Goal: Information Seeking & Learning: Learn about a topic

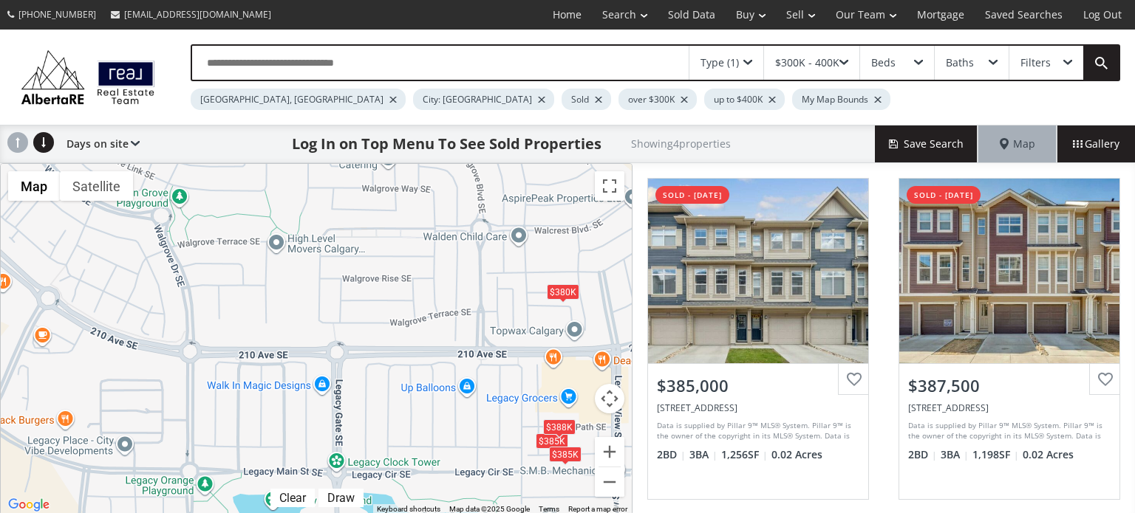
drag, startPoint x: 270, startPoint y: 276, endPoint x: 581, endPoint y: 364, distance: 324.2
click at [594, 385] on div "$385K $388K $380K $385K Map Terrain Satellite Labels Clear Draw Keyboard shortc…" at bounding box center [316, 339] width 631 height 351
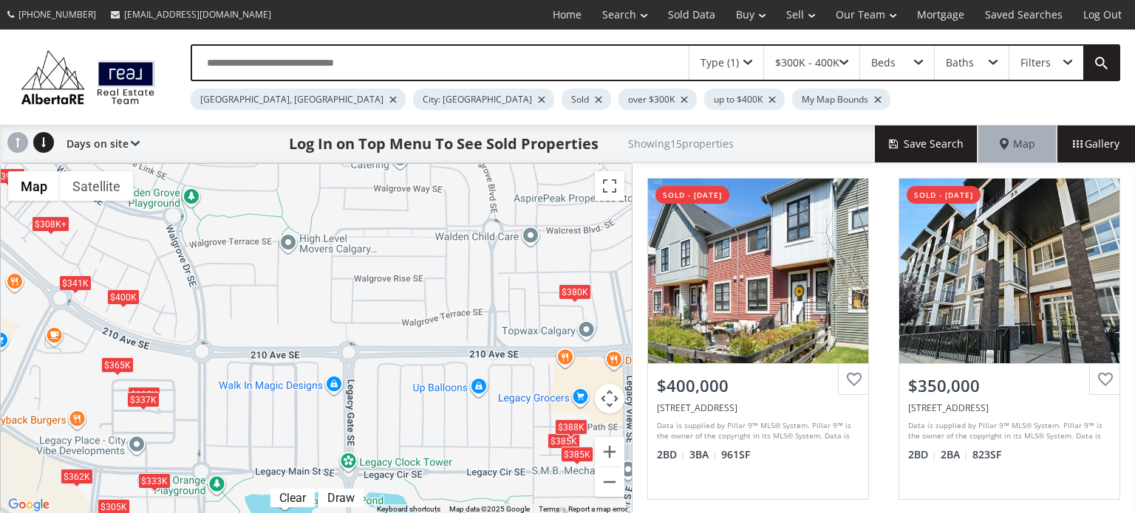
click at [762, 63] on div "Type (1)" at bounding box center [726, 63] width 74 height 34
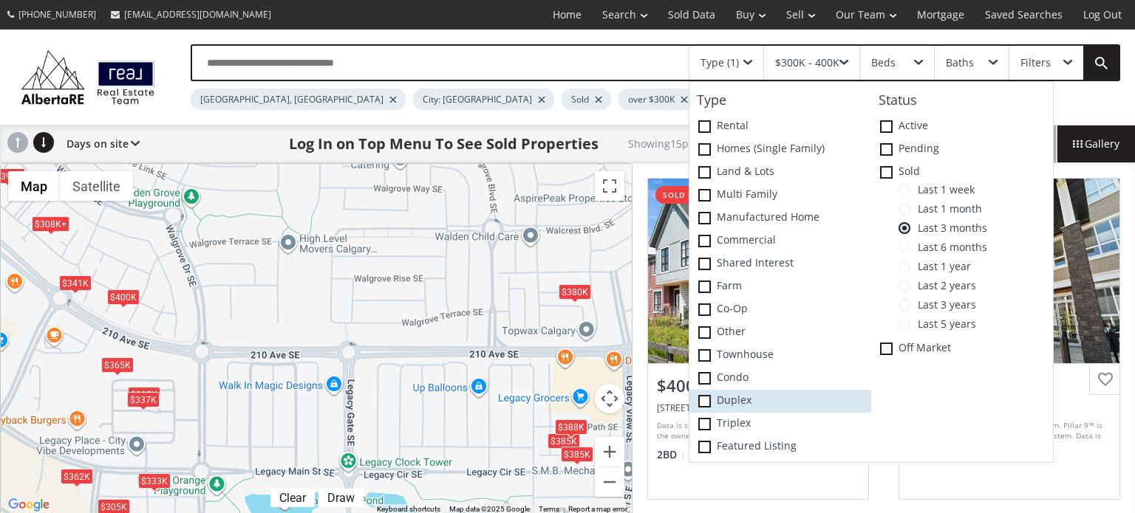
click at [711, 398] on span at bounding box center [704, 401] width 13 height 13
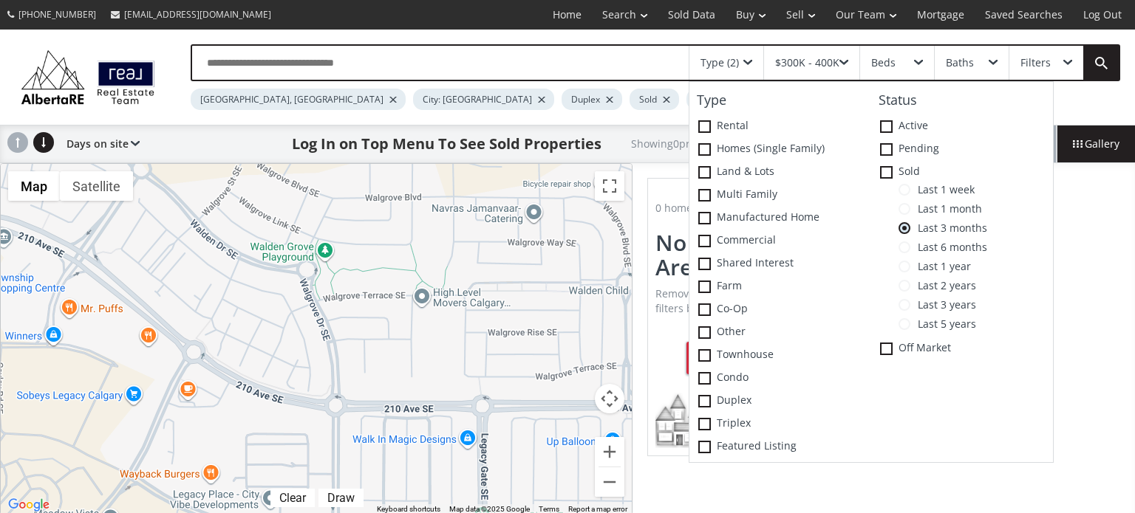
drag, startPoint x: 222, startPoint y: 289, endPoint x: 364, endPoint y: 346, distance: 152.2
click at [361, 345] on div at bounding box center [316, 339] width 631 height 351
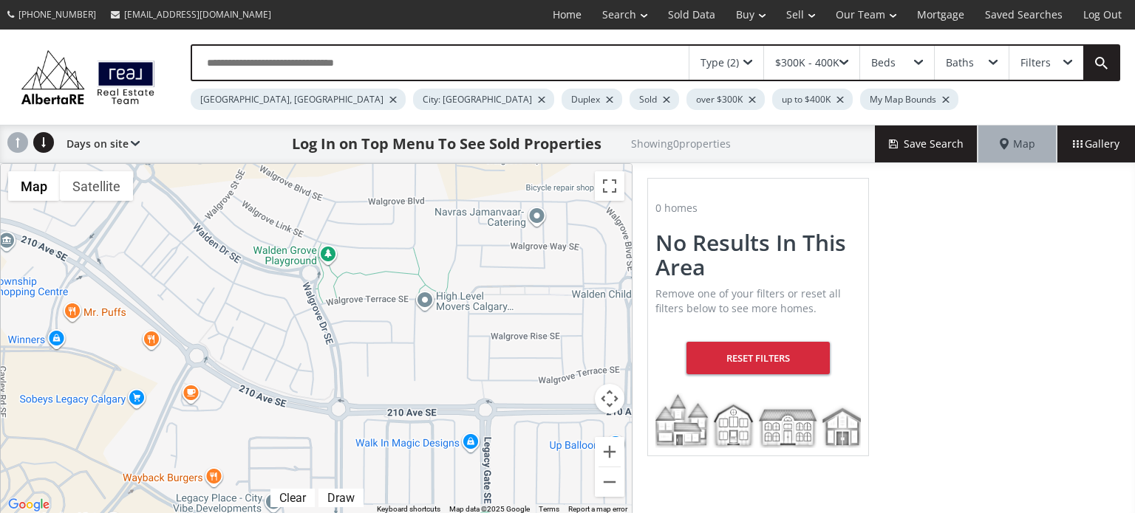
click at [743, 70] on div "Type (2)" at bounding box center [726, 63] width 74 height 34
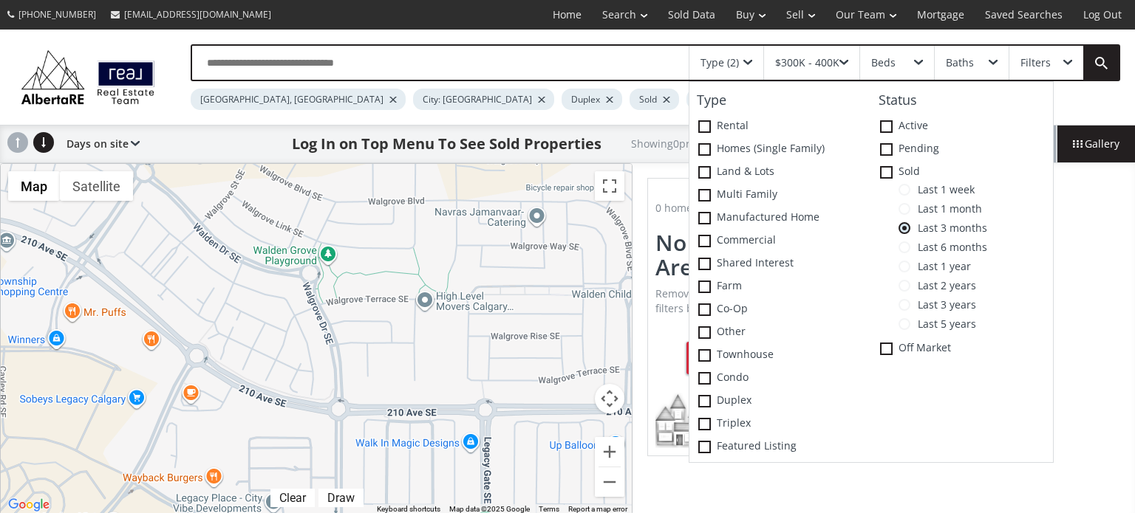
click at [903, 208] on span at bounding box center [904, 209] width 12 height 12
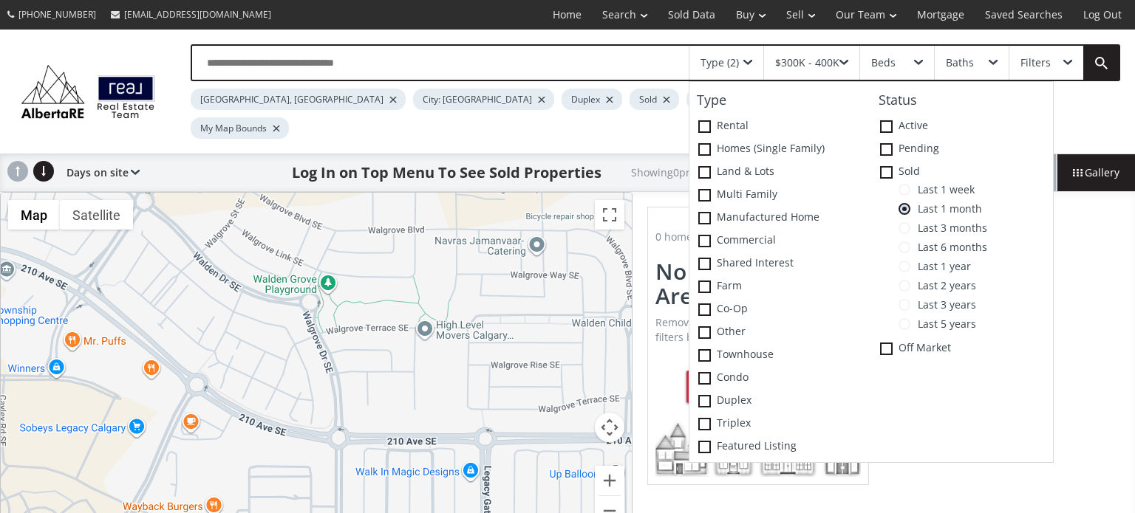
click at [910, 246] on span at bounding box center [904, 248] width 12 height 12
click at [836, 99] on div at bounding box center [839, 100] width 7 height 6
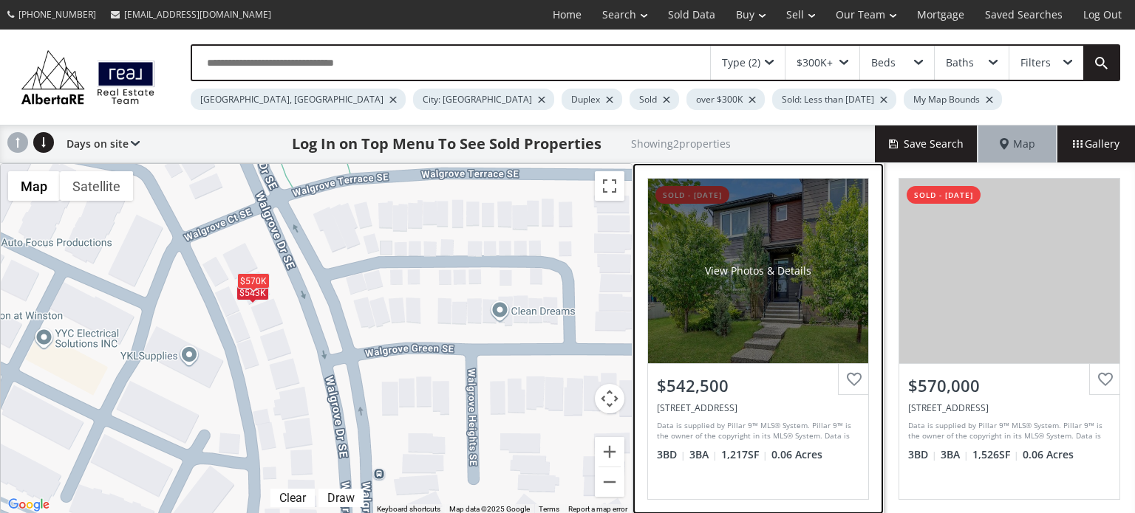
click at [780, 265] on div "View Photos & Details" at bounding box center [758, 271] width 106 height 15
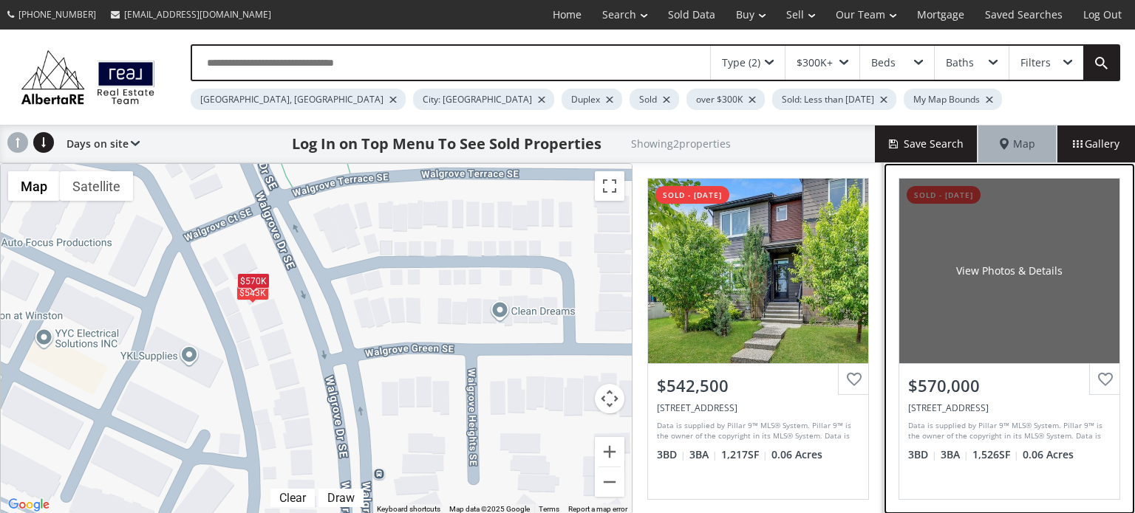
click at [1056, 310] on div "View Photos & Details" at bounding box center [1009, 271] width 220 height 185
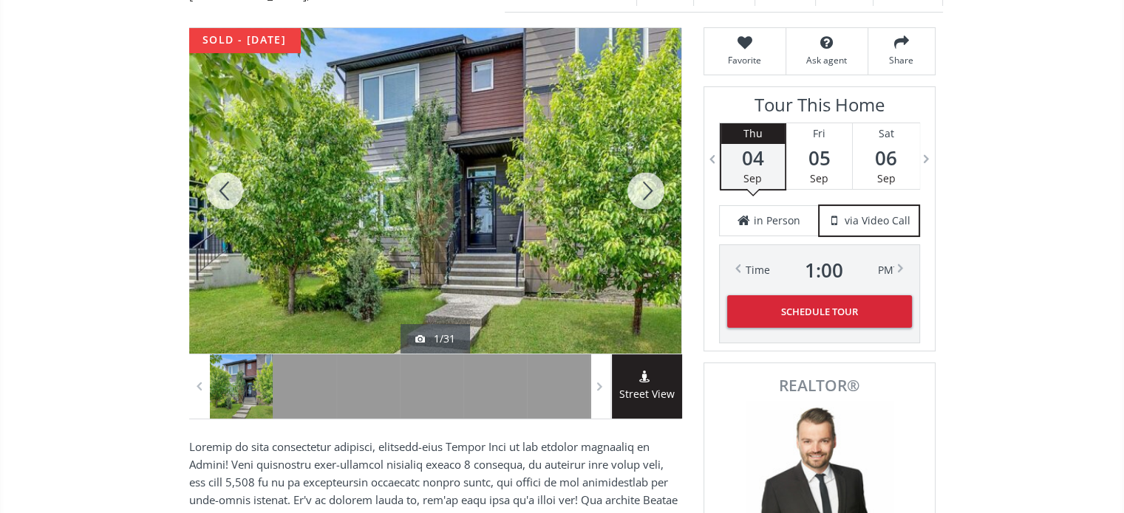
click at [656, 161] on div at bounding box center [645, 191] width 71 height 326
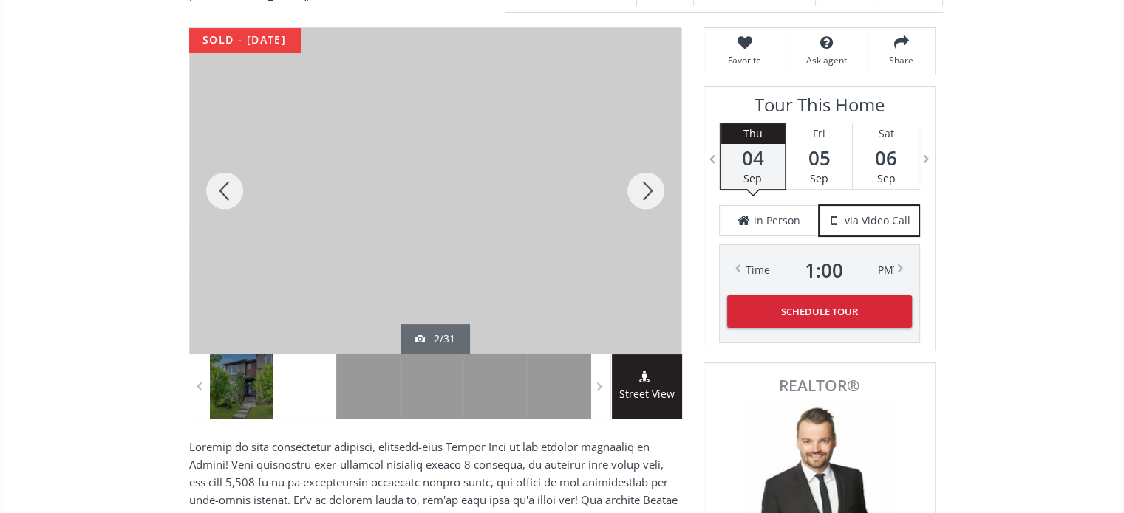
click at [656, 161] on div at bounding box center [645, 191] width 71 height 326
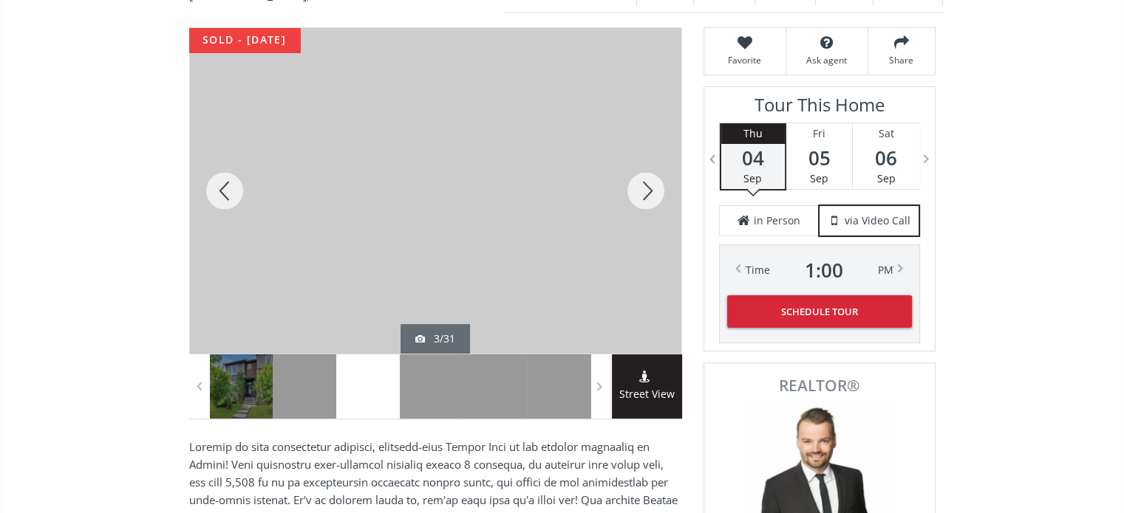
click at [656, 161] on div at bounding box center [645, 191] width 71 height 326
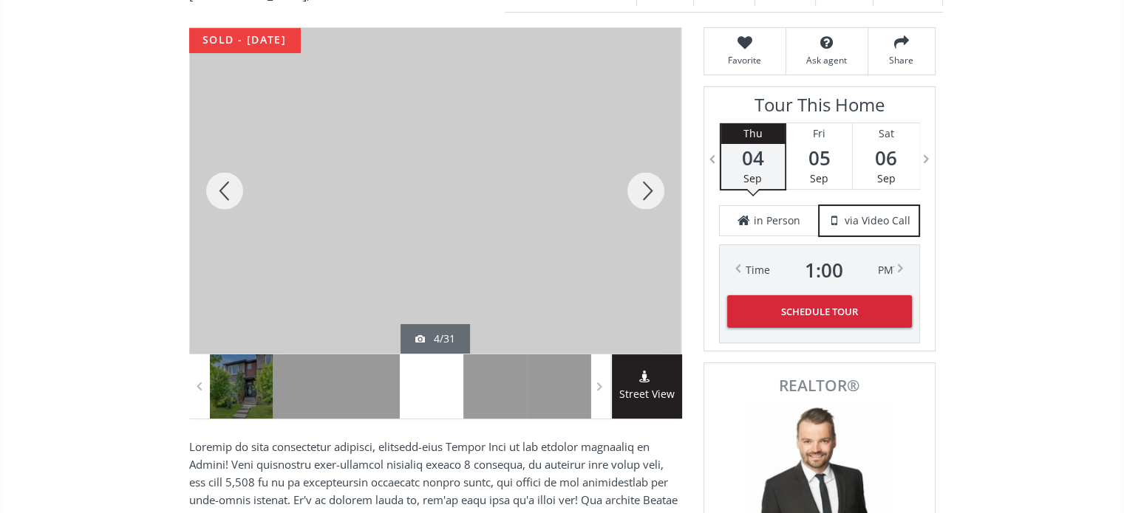
click at [656, 161] on div at bounding box center [645, 191] width 71 height 326
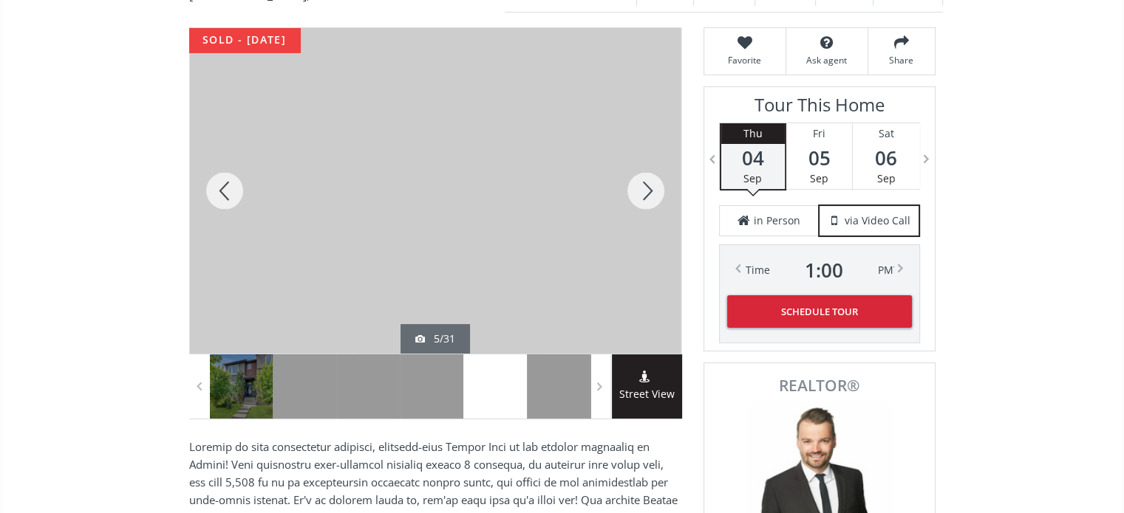
click at [656, 161] on div at bounding box center [645, 191] width 71 height 326
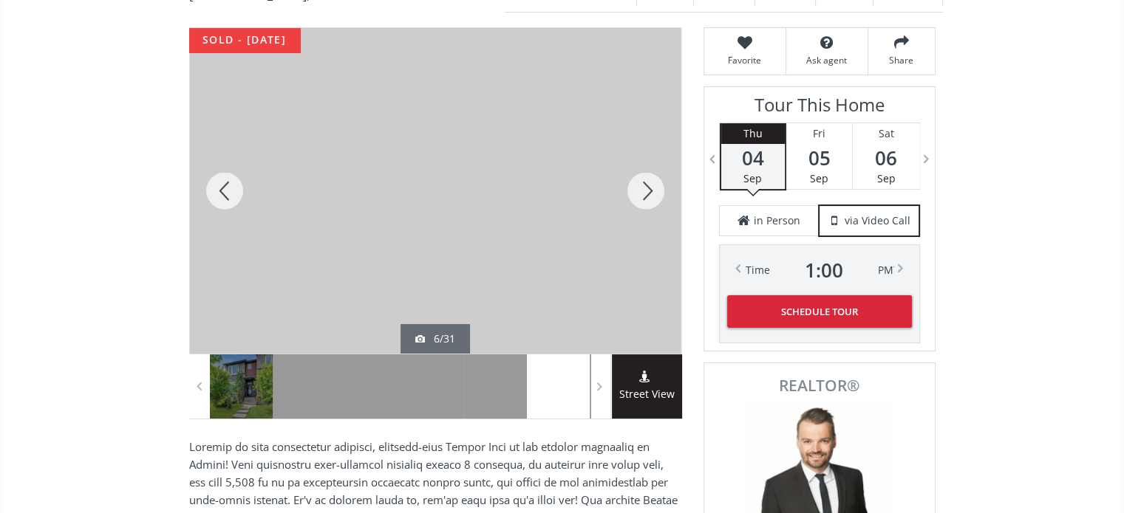
click at [656, 161] on div at bounding box center [645, 191] width 71 height 326
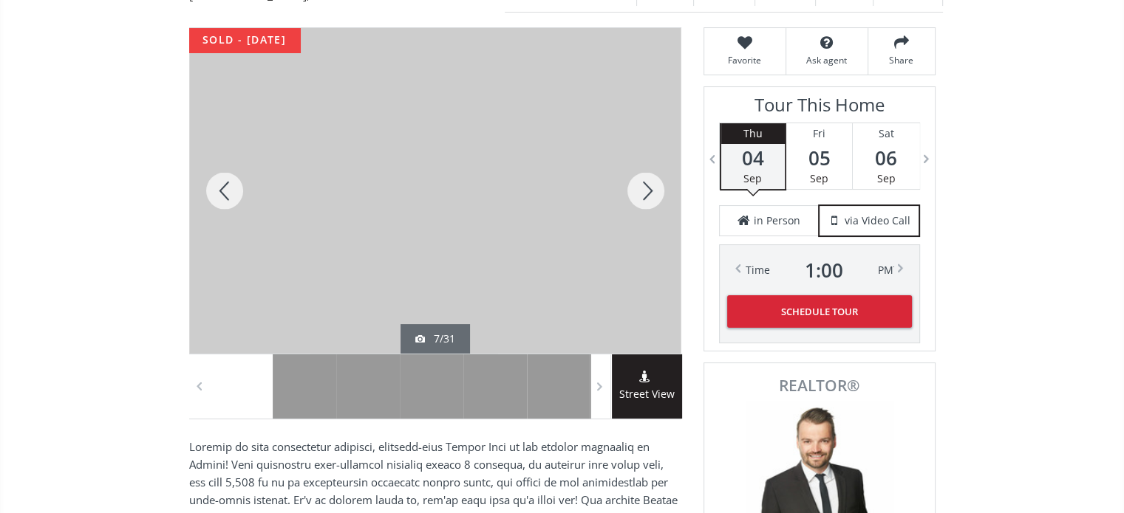
click at [658, 162] on div at bounding box center [645, 191] width 71 height 326
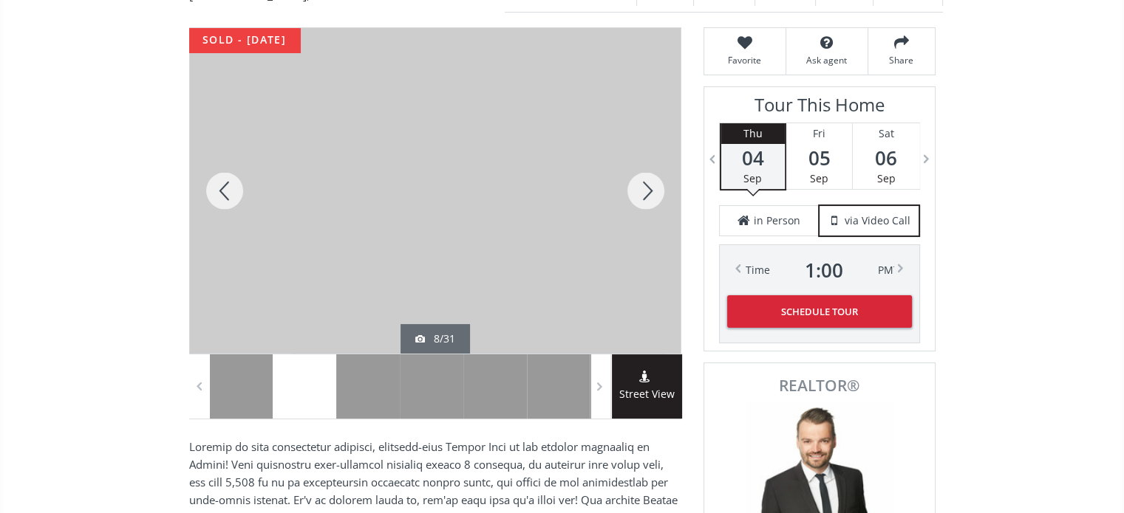
click at [658, 162] on div at bounding box center [645, 191] width 71 height 326
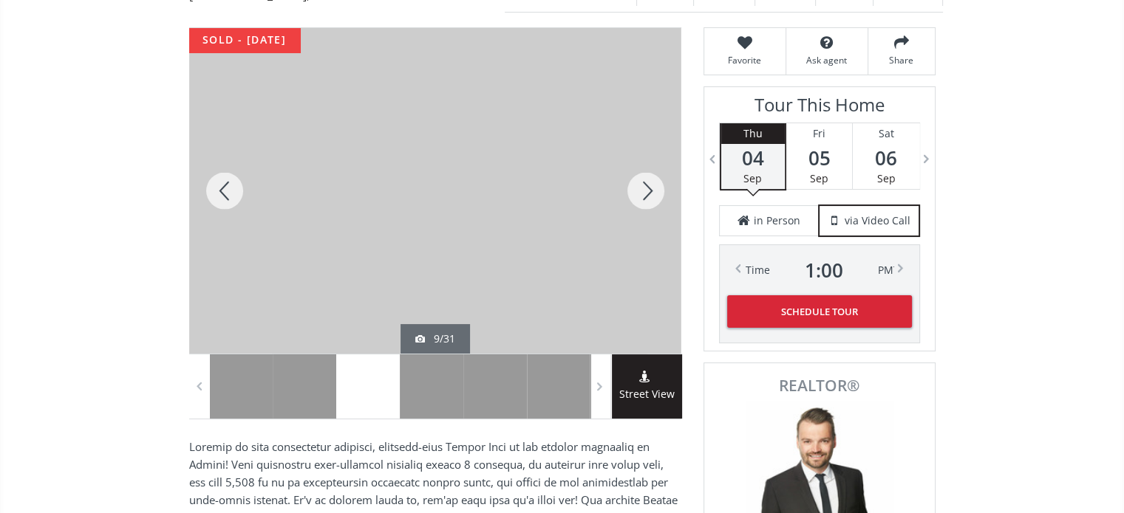
click at [658, 162] on div at bounding box center [645, 191] width 71 height 326
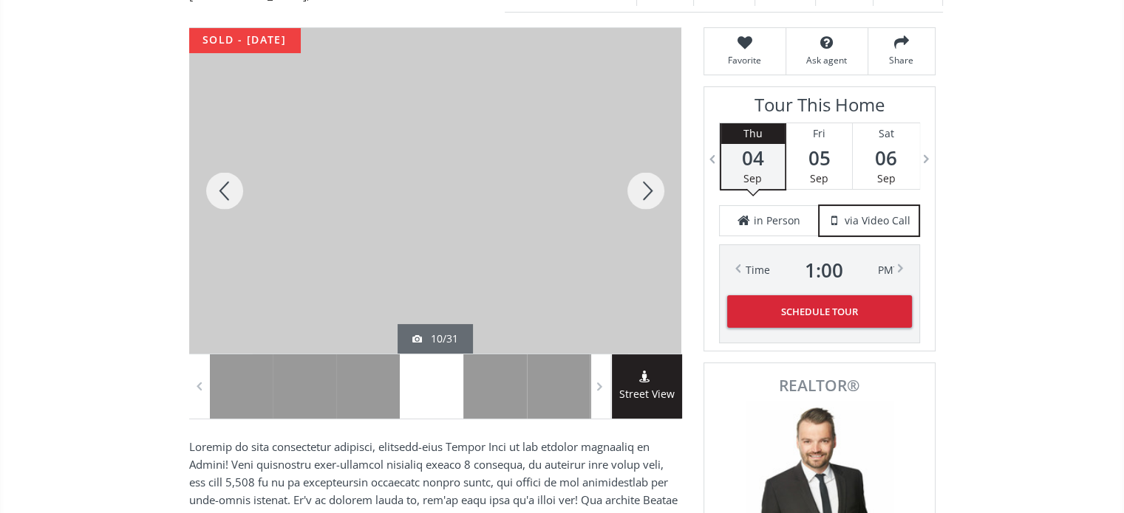
click at [658, 162] on div at bounding box center [645, 191] width 71 height 326
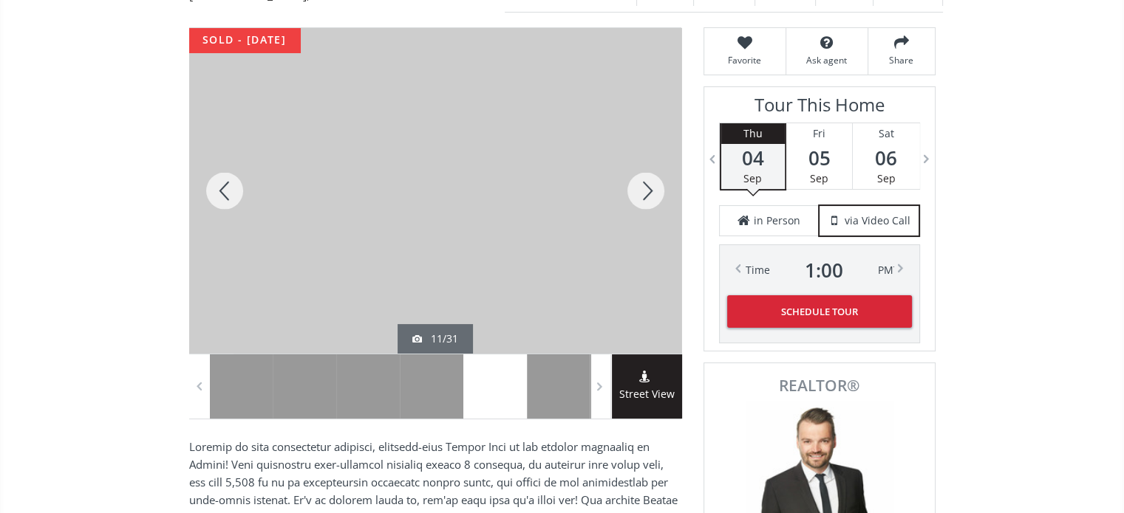
click at [658, 162] on div at bounding box center [645, 191] width 71 height 326
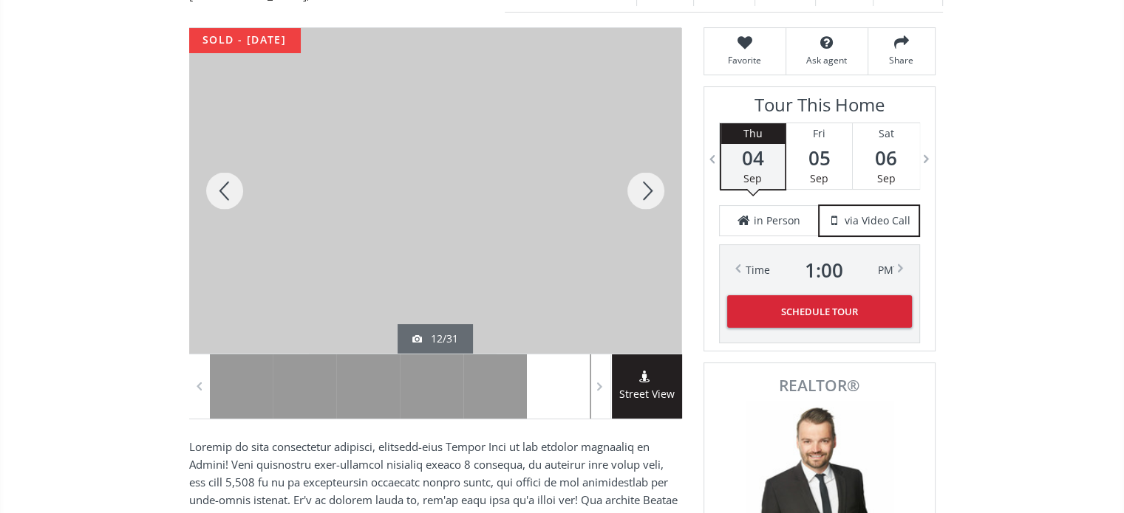
click at [658, 162] on div at bounding box center [645, 191] width 71 height 326
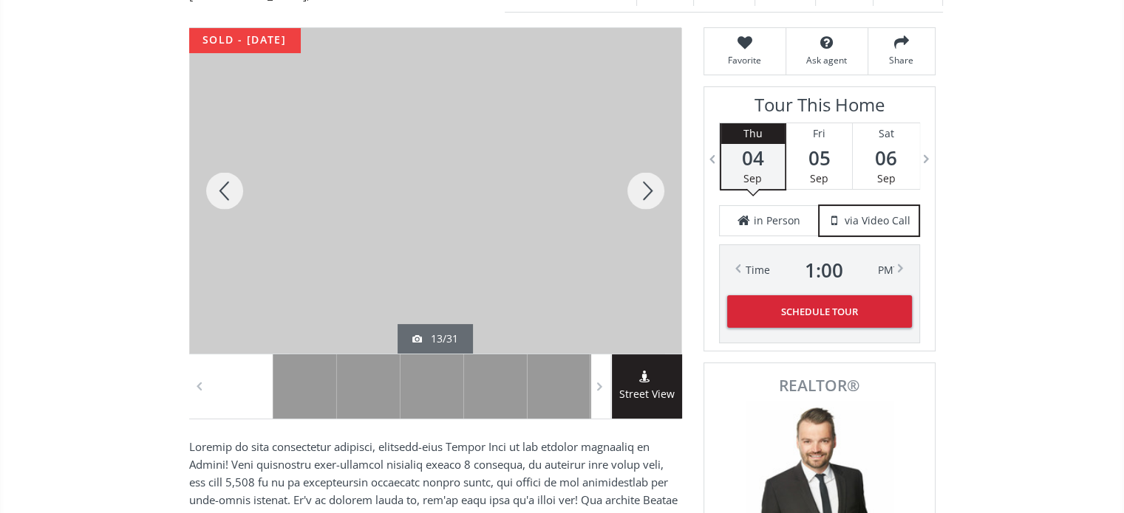
click at [658, 162] on div at bounding box center [645, 191] width 71 height 326
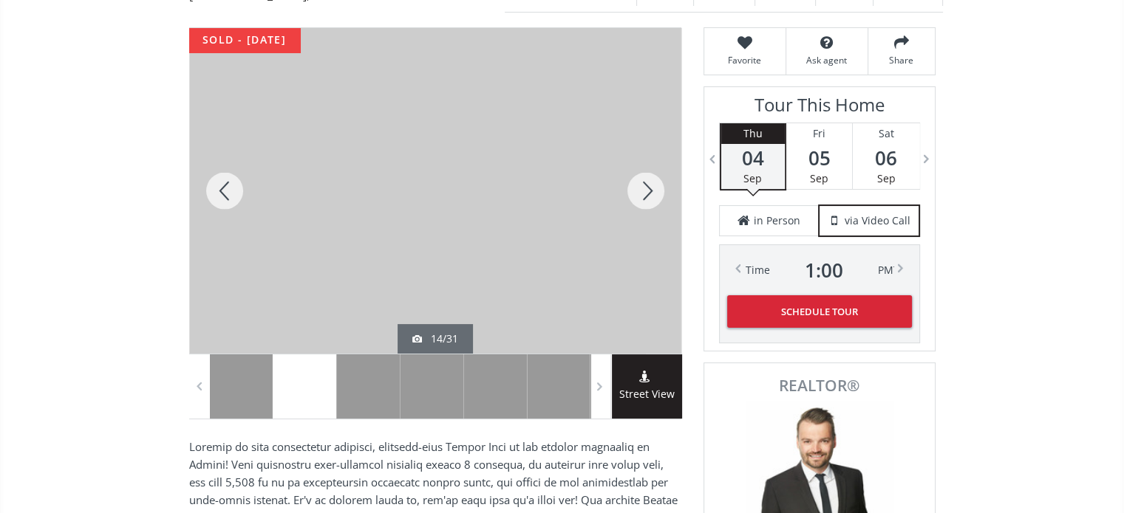
click at [658, 162] on div at bounding box center [645, 191] width 71 height 326
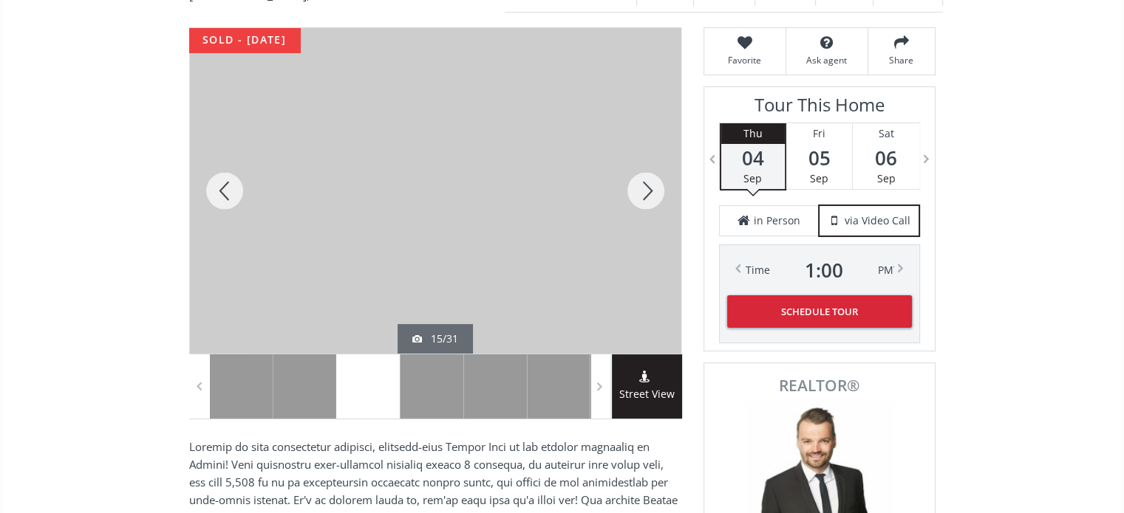
click at [658, 162] on div at bounding box center [645, 191] width 71 height 326
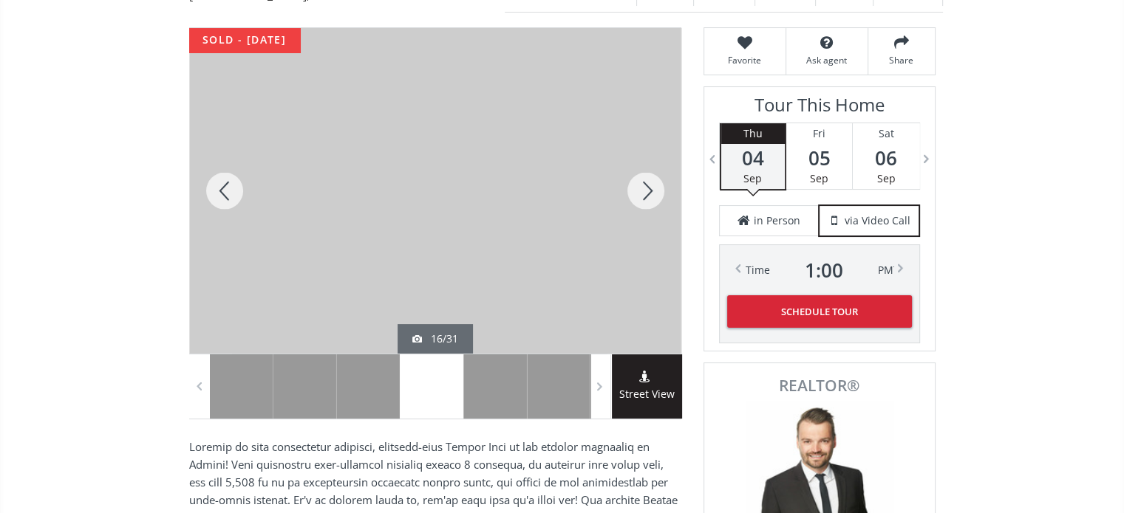
click at [646, 169] on div at bounding box center [645, 191] width 71 height 326
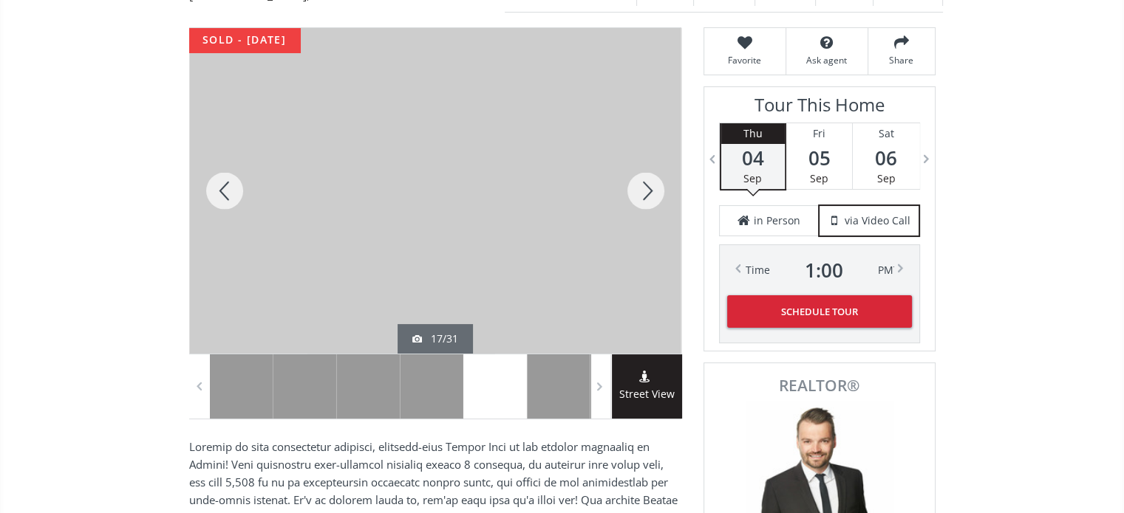
click at [646, 169] on div at bounding box center [645, 191] width 71 height 326
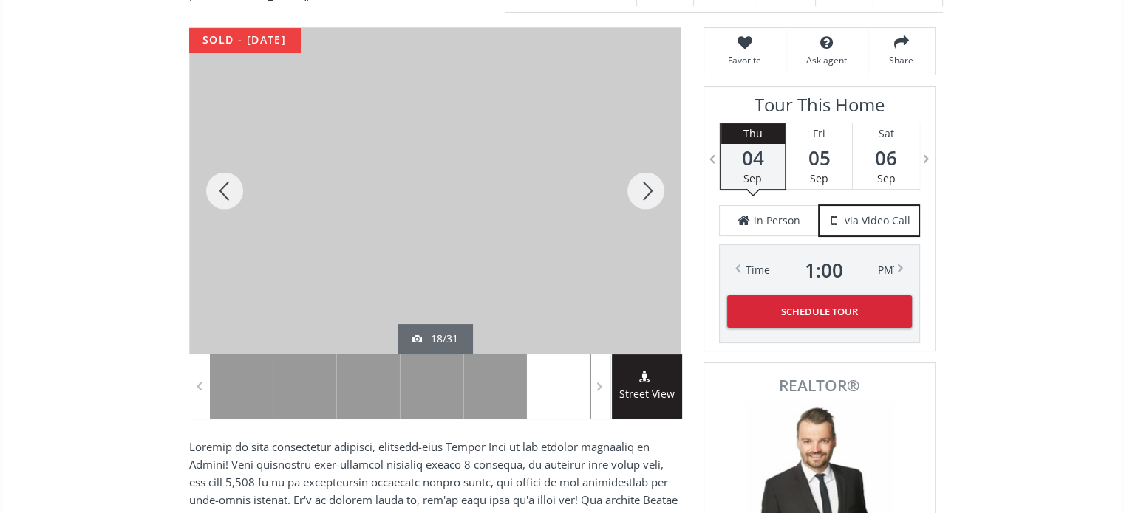
click at [646, 169] on div at bounding box center [645, 191] width 71 height 326
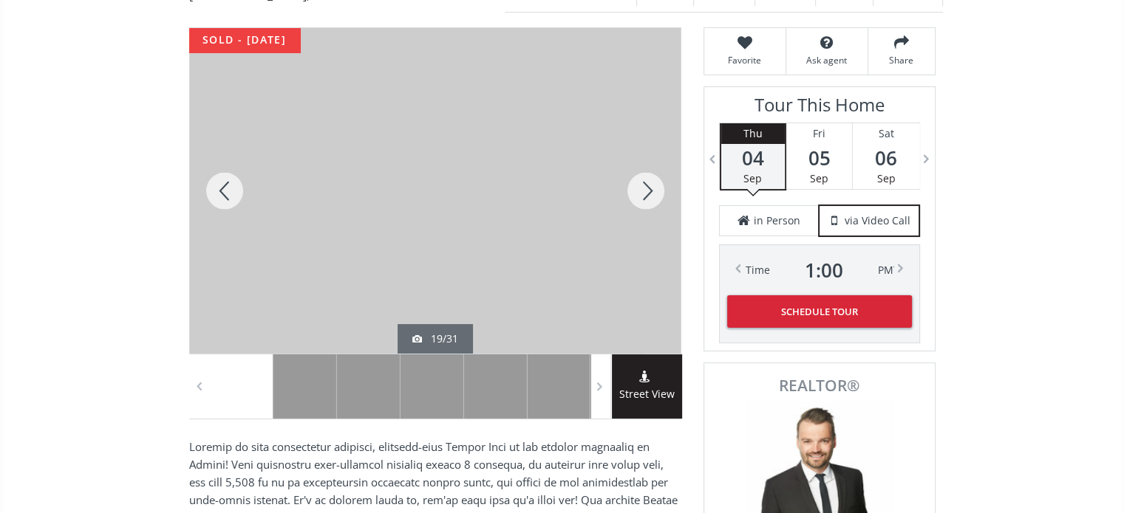
click at [646, 169] on div at bounding box center [645, 191] width 71 height 326
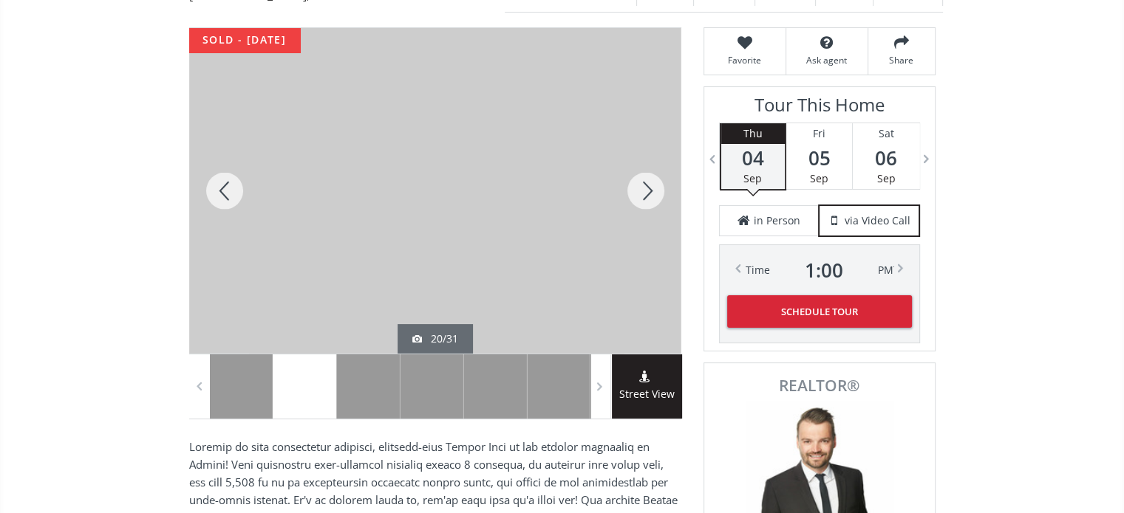
click at [646, 169] on div at bounding box center [645, 191] width 71 height 326
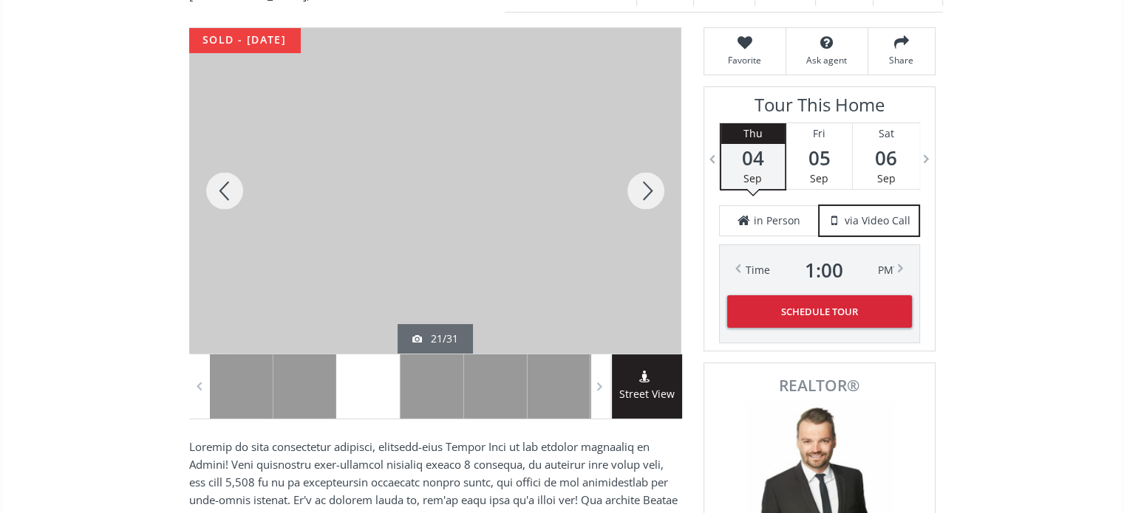
click at [646, 169] on div at bounding box center [645, 191] width 71 height 326
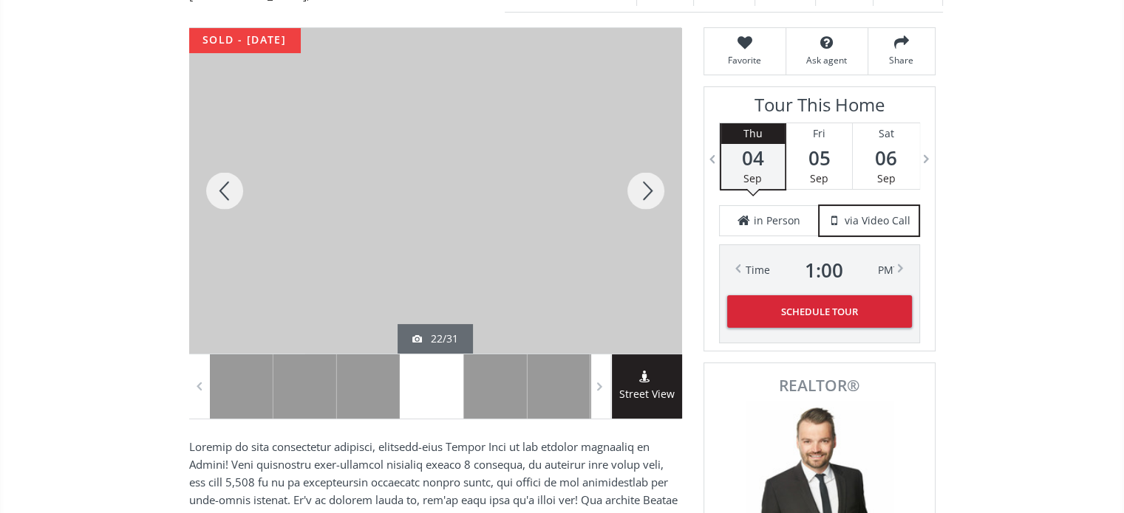
click at [645, 168] on div at bounding box center [645, 191] width 71 height 326
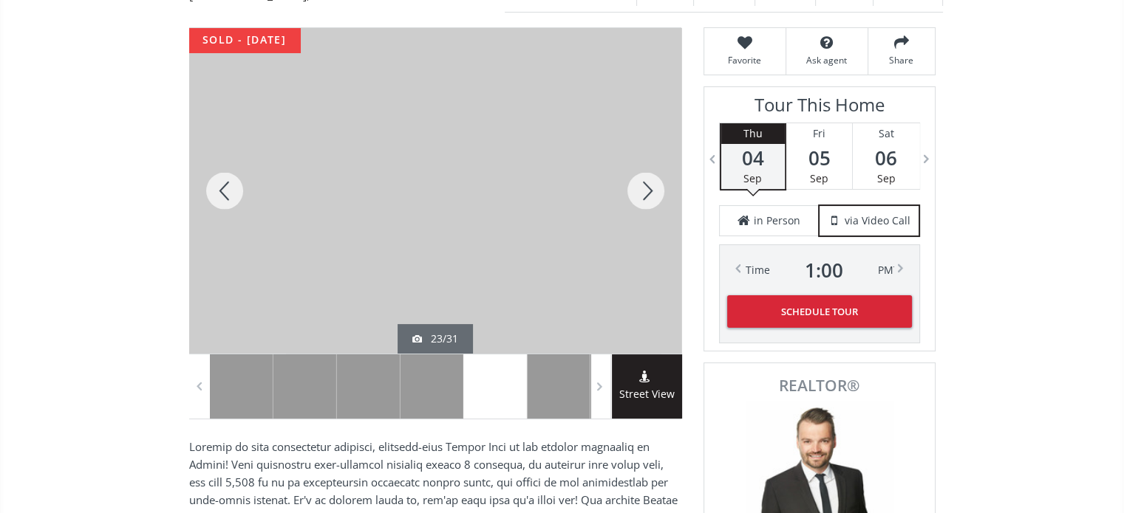
click at [221, 166] on div at bounding box center [224, 191] width 71 height 326
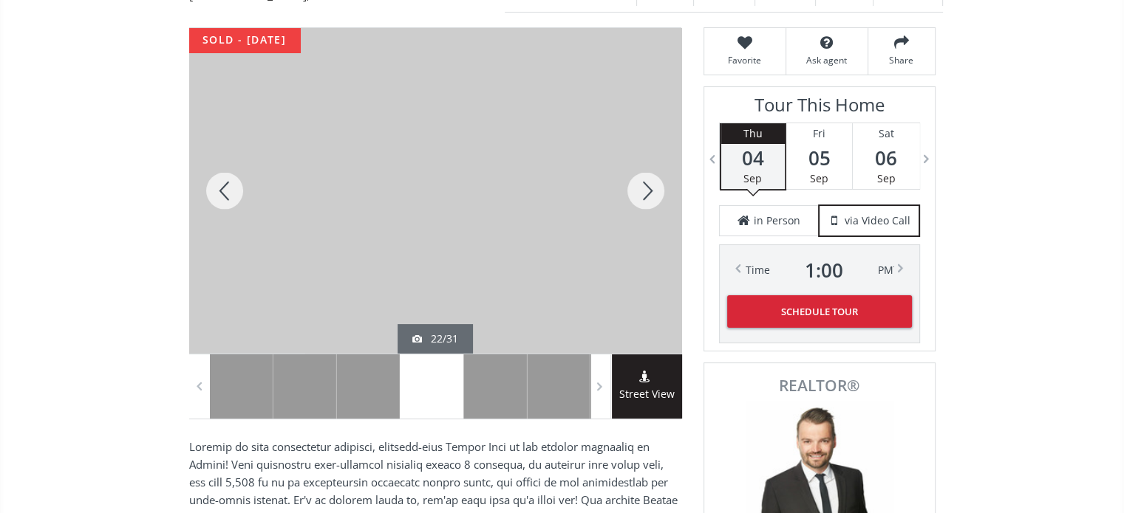
click at [643, 168] on div at bounding box center [645, 191] width 71 height 326
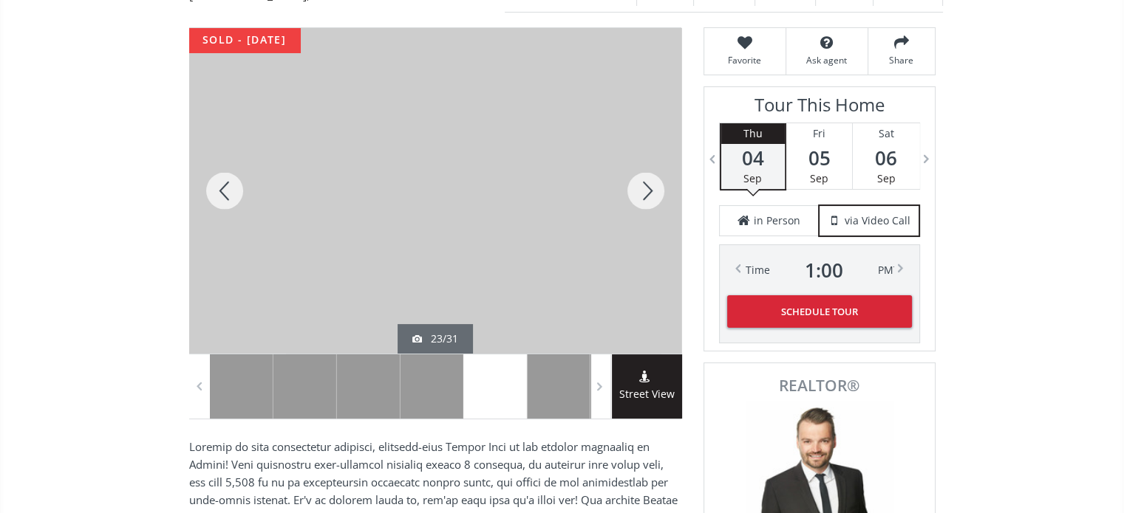
click at [654, 160] on div at bounding box center [645, 191] width 71 height 326
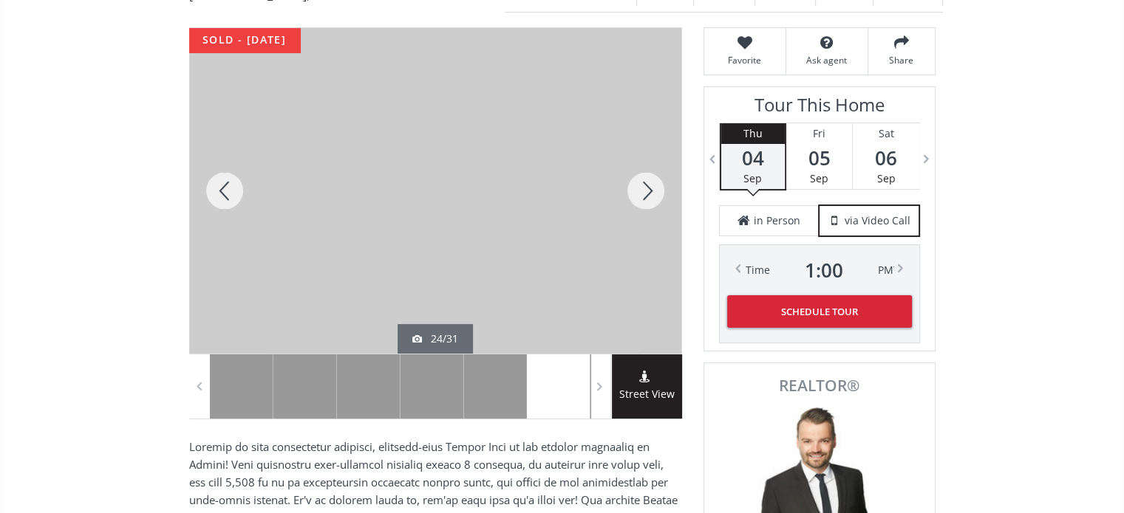
click at [654, 160] on div at bounding box center [645, 191] width 71 height 326
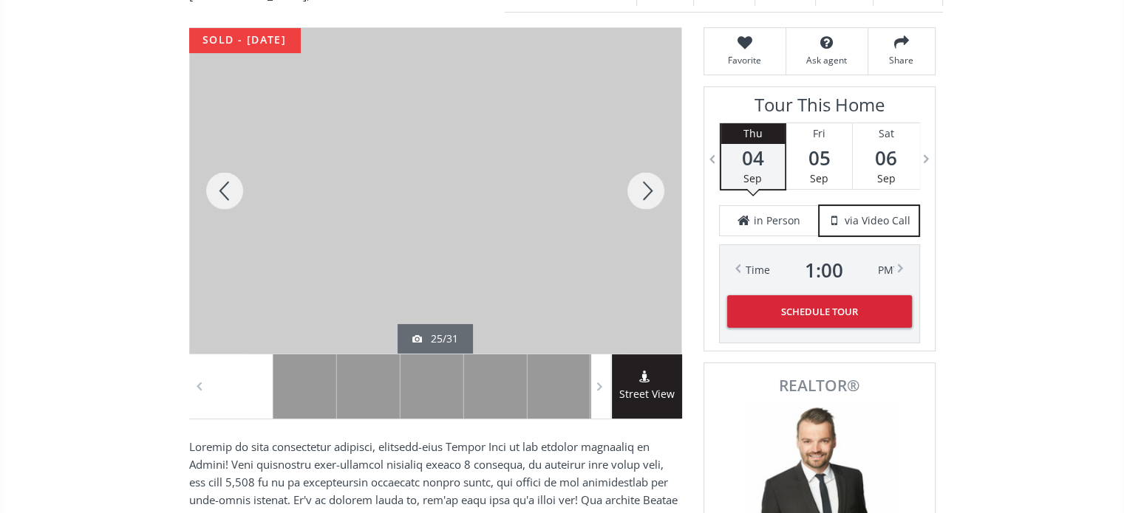
click at [654, 160] on div at bounding box center [645, 191] width 71 height 326
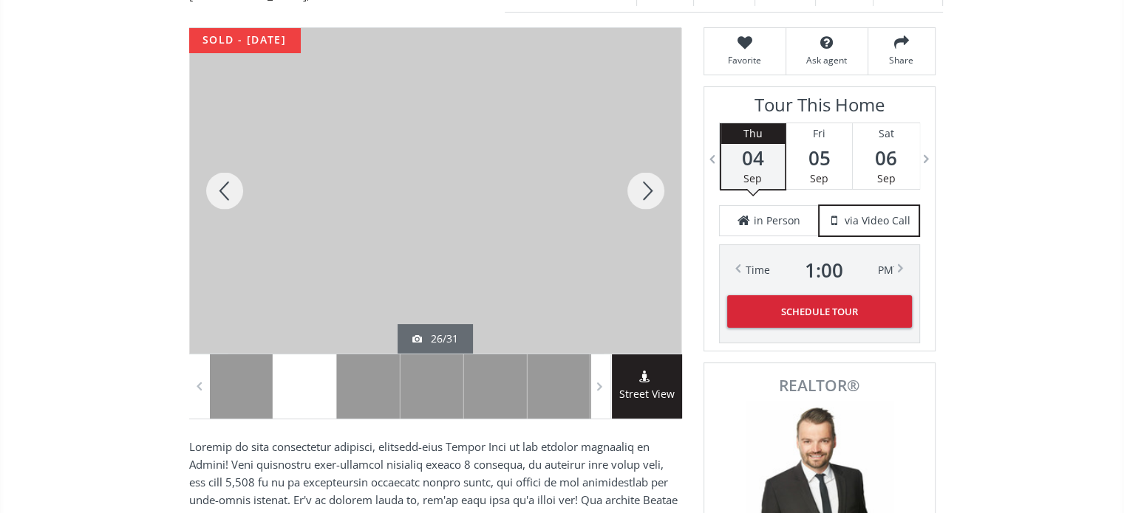
click at [654, 160] on div at bounding box center [645, 191] width 71 height 326
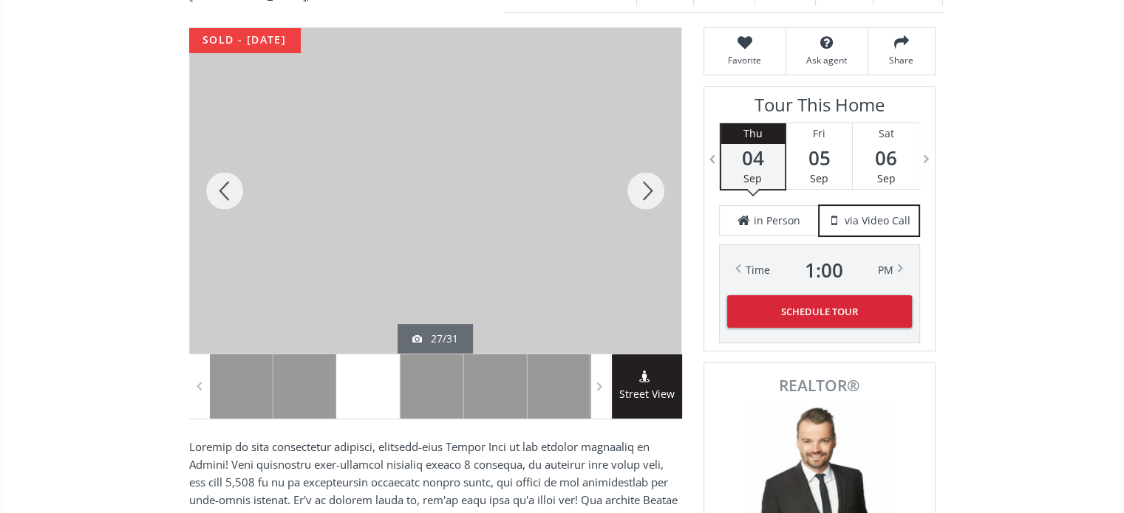
click at [654, 160] on div at bounding box center [645, 191] width 71 height 326
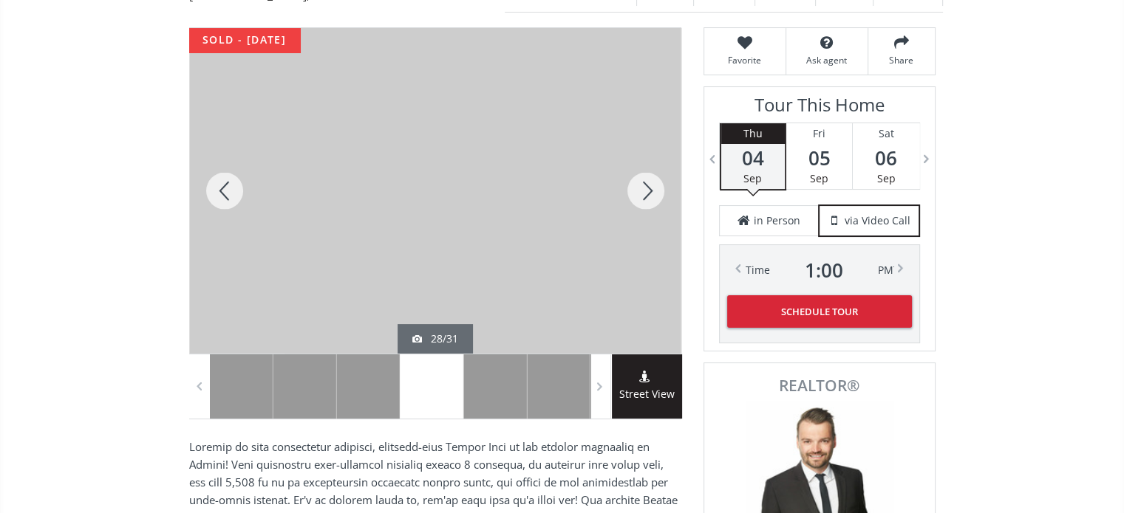
click at [654, 160] on div at bounding box center [645, 191] width 71 height 326
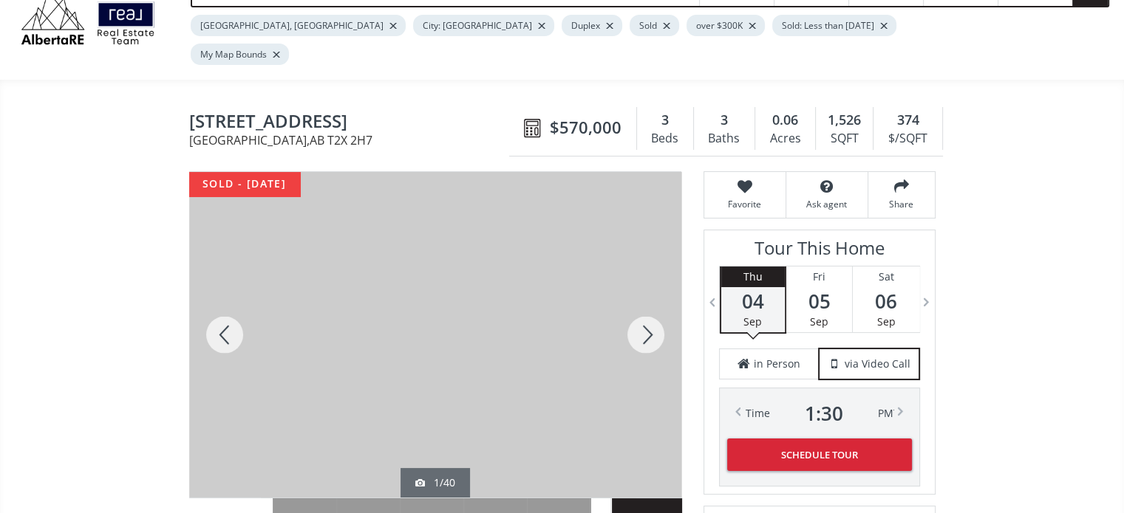
scroll to position [148, 0]
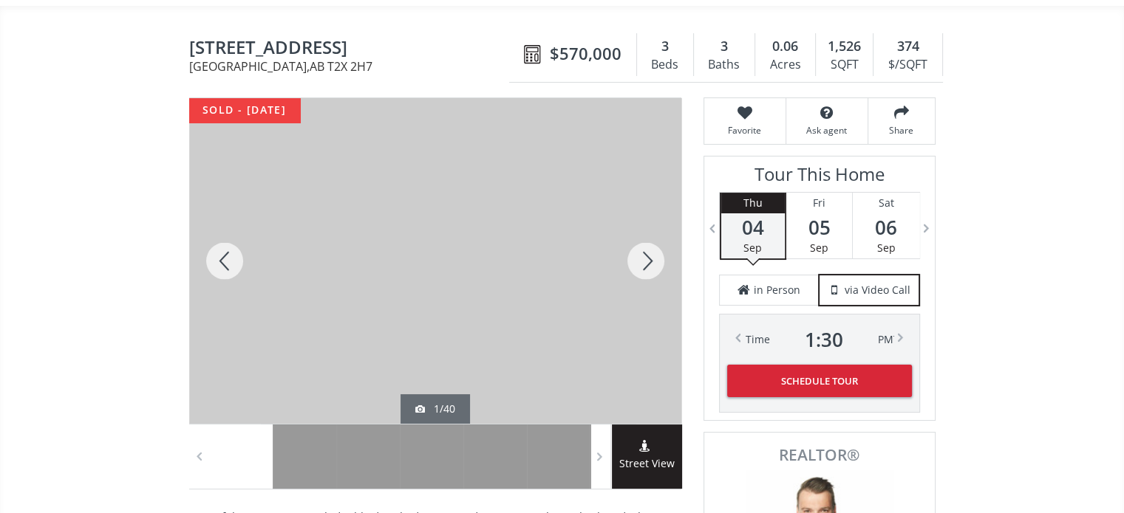
click at [642, 231] on div at bounding box center [645, 261] width 71 height 326
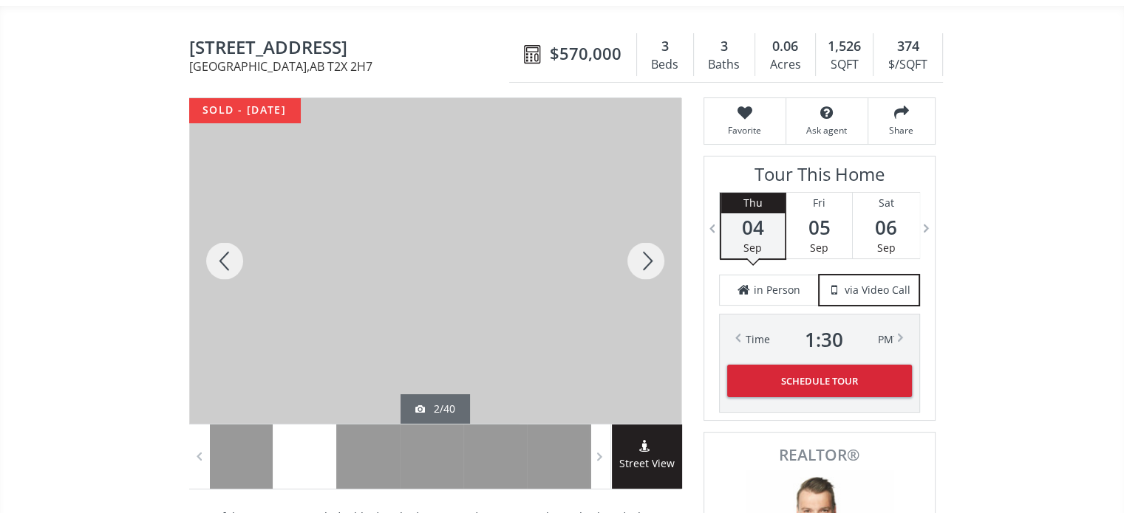
click at [642, 231] on div at bounding box center [645, 261] width 71 height 326
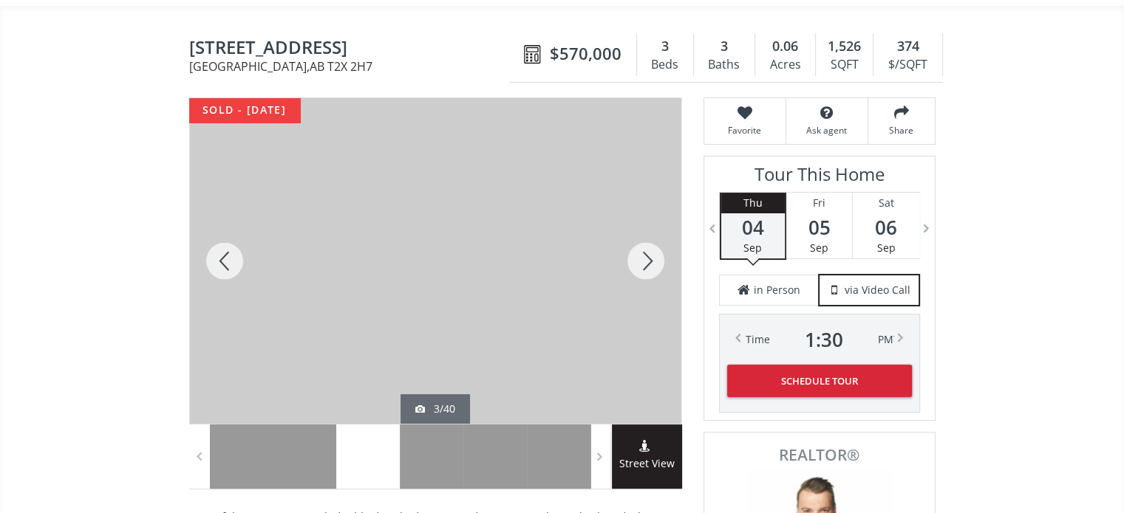
click at [642, 231] on div at bounding box center [645, 261] width 71 height 326
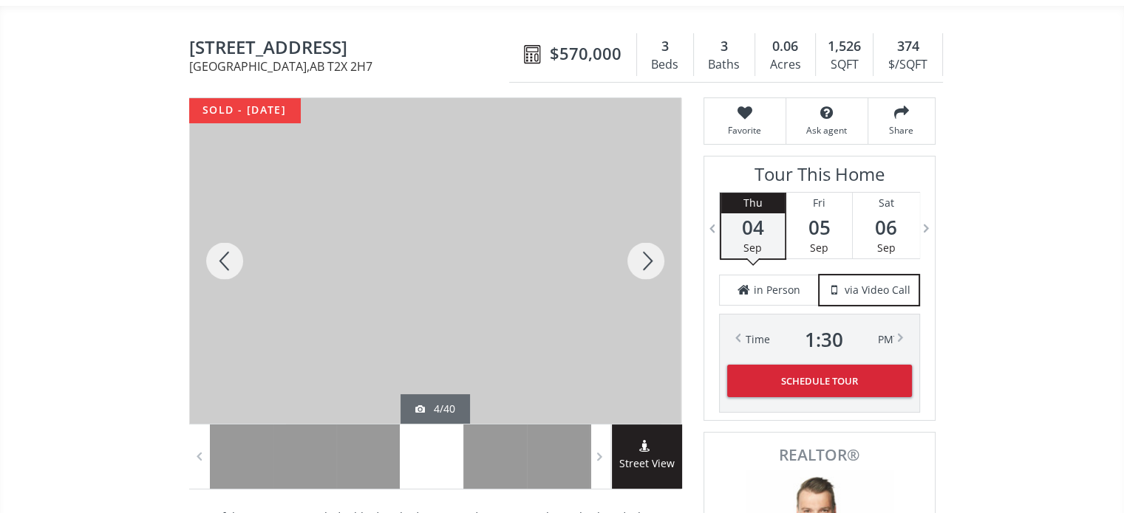
click at [642, 231] on div at bounding box center [645, 261] width 71 height 326
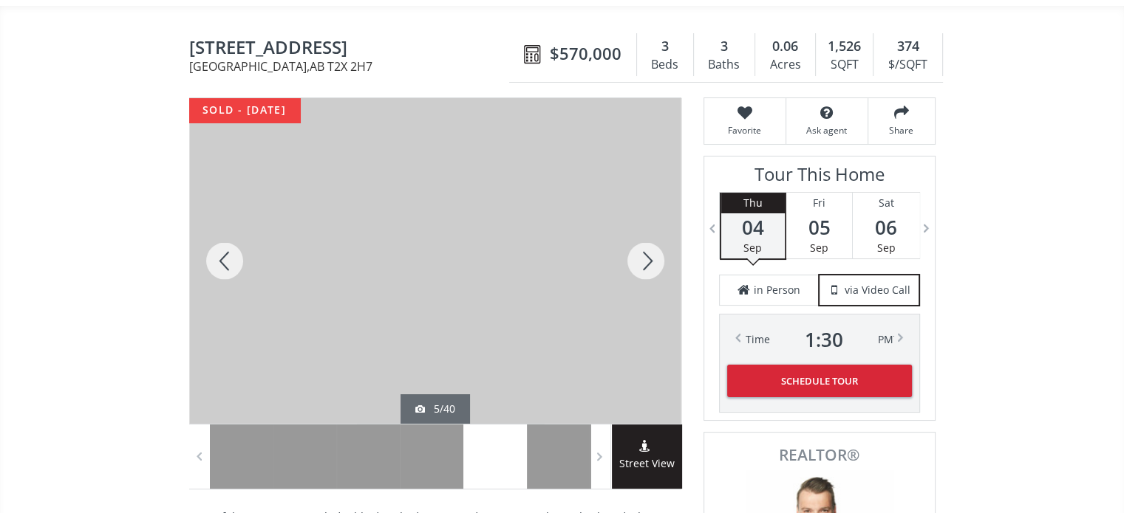
click at [642, 231] on div at bounding box center [645, 261] width 71 height 326
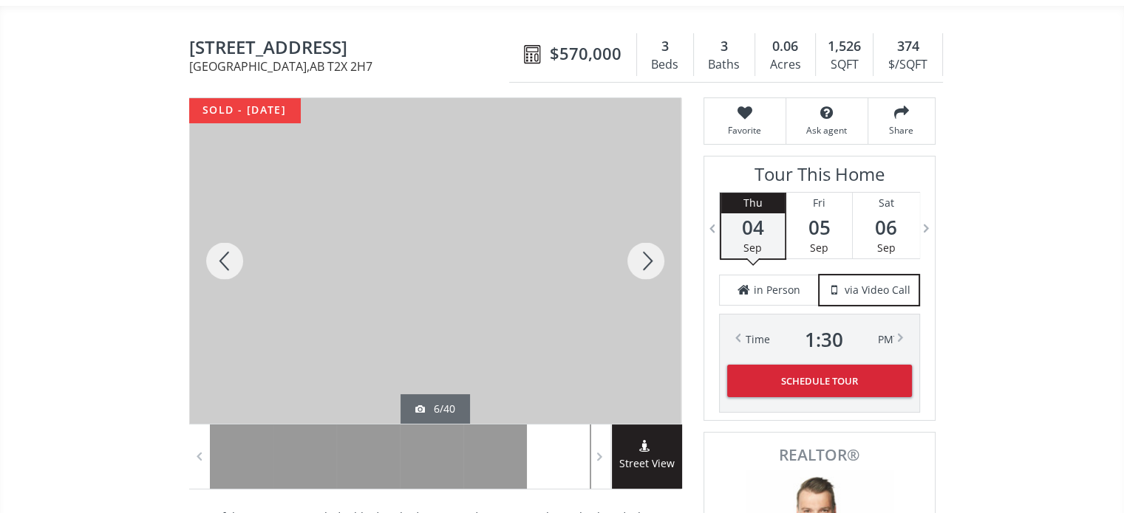
click at [642, 231] on div at bounding box center [645, 261] width 71 height 326
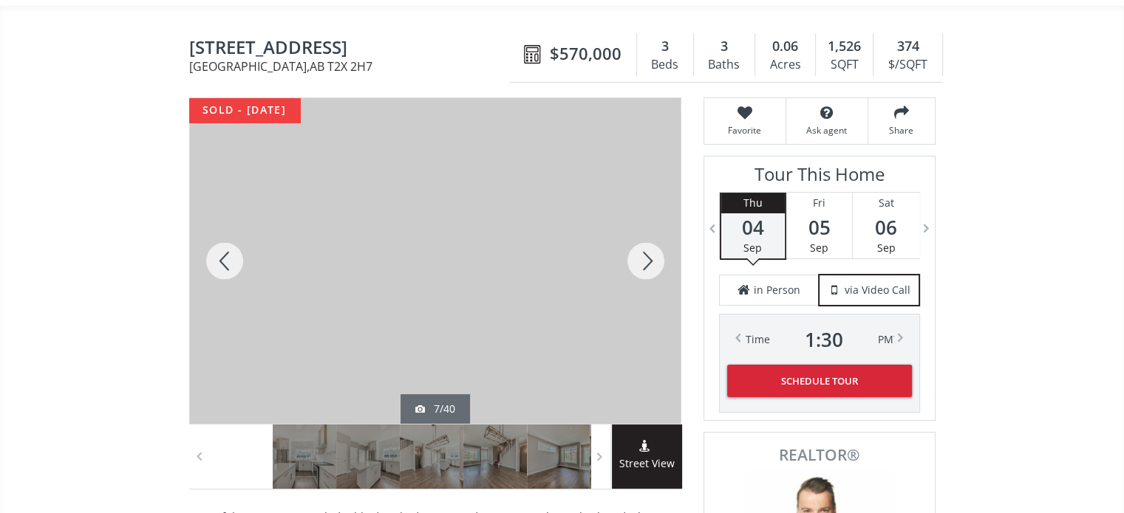
click at [642, 231] on div at bounding box center [645, 261] width 71 height 326
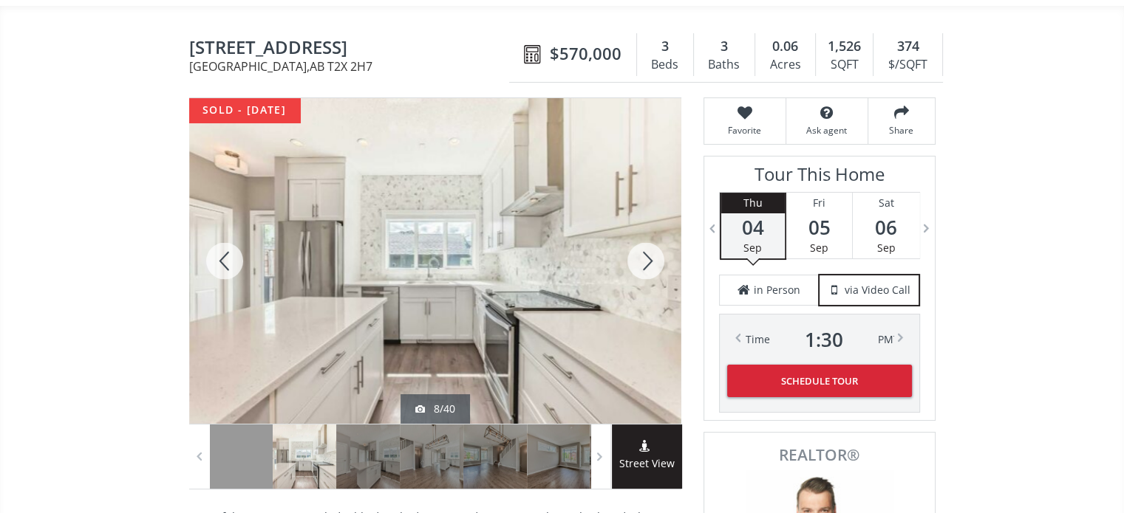
click at [642, 231] on div at bounding box center [645, 261] width 71 height 326
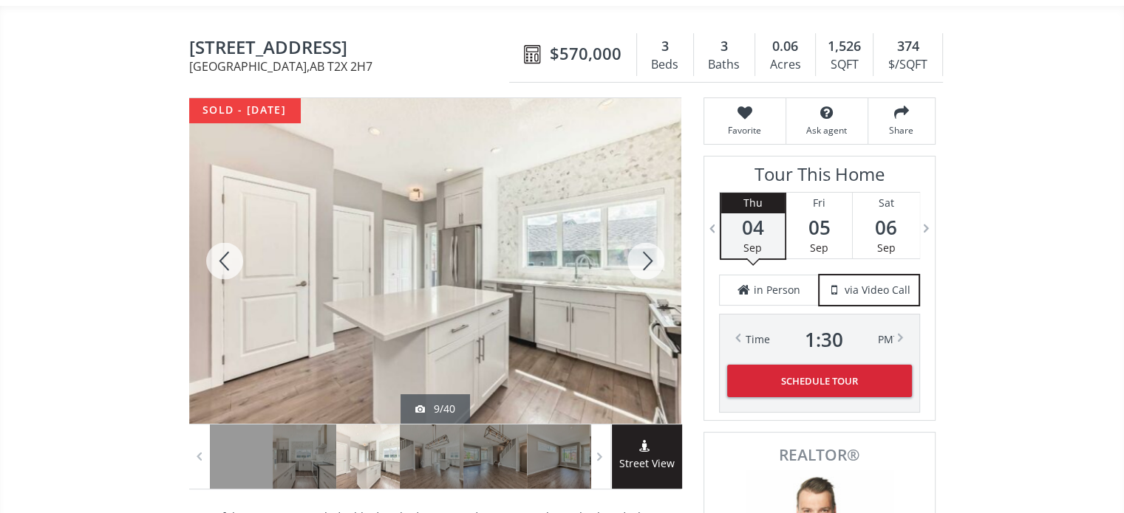
click at [642, 231] on div at bounding box center [645, 261] width 71 height 326
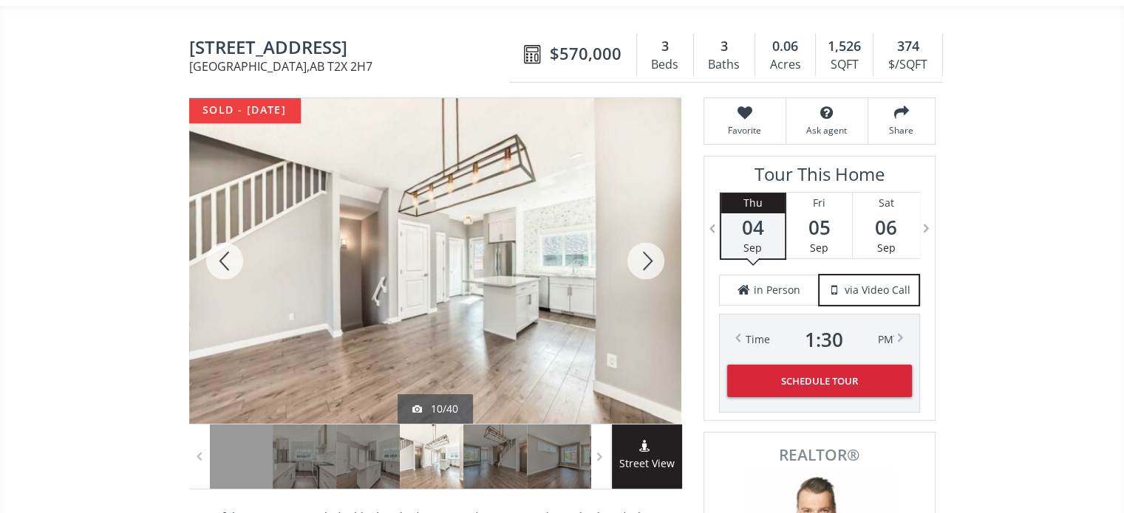
click at [642, 231] on div at bounding box center [645, 261] width 71 height 326
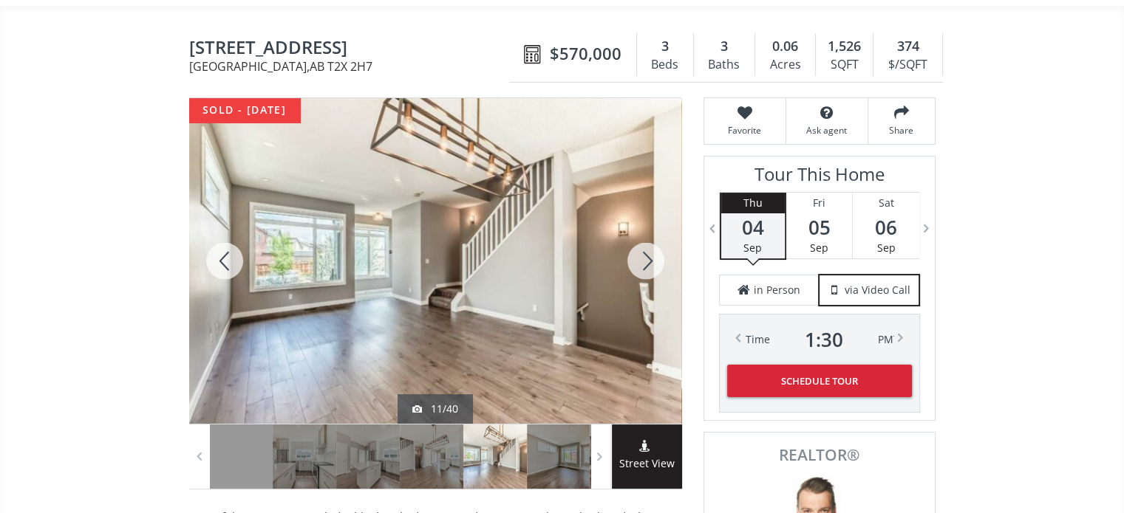
click at [642, 231] on div at bounding box center [645, 261] width 71 height 326
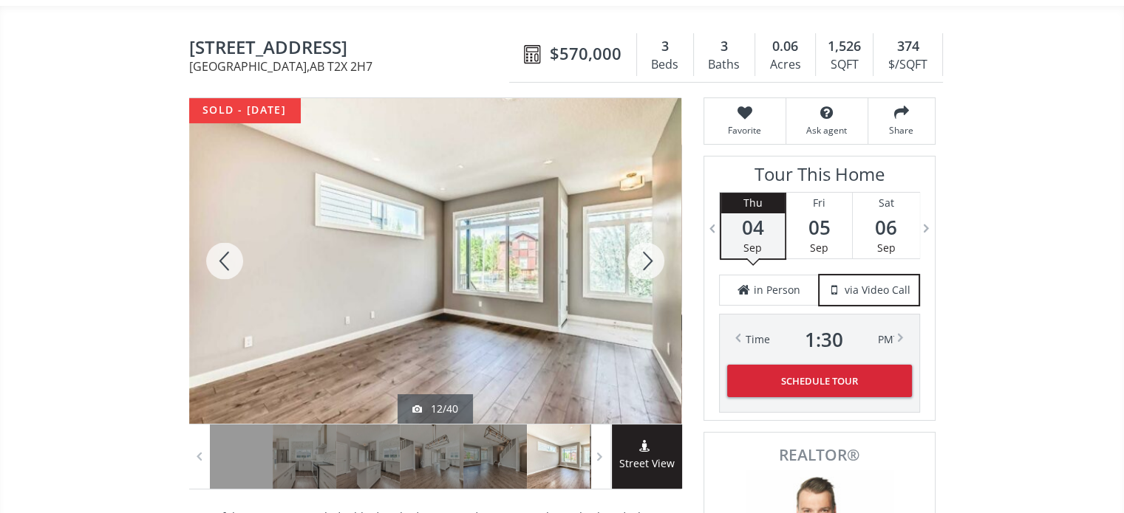
click at [642, 231] on div at bounding box center [645, 261] width 71 height 326
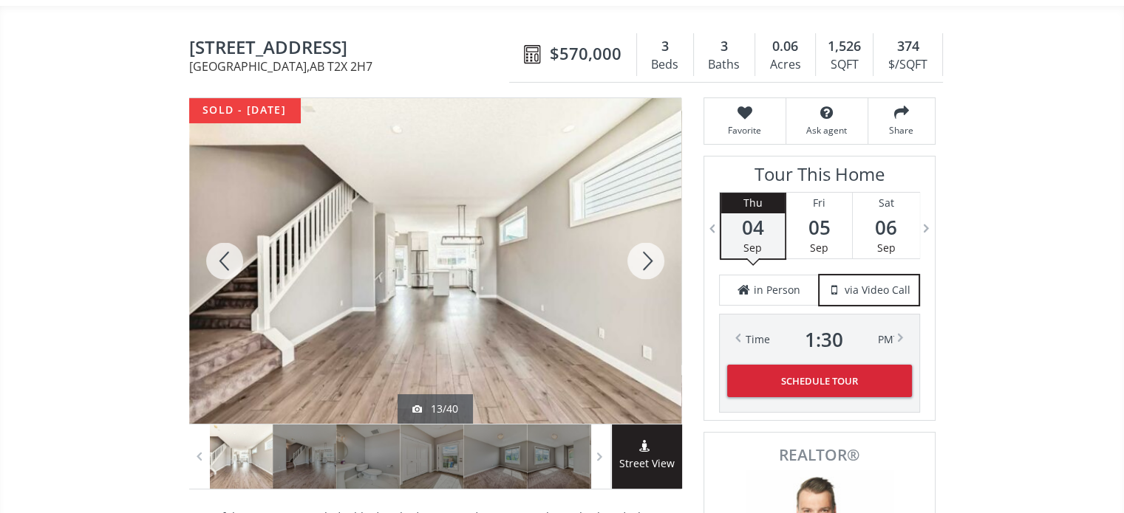
click at [642, 231] on div at bounding box center [645, 261] width 71 height 326
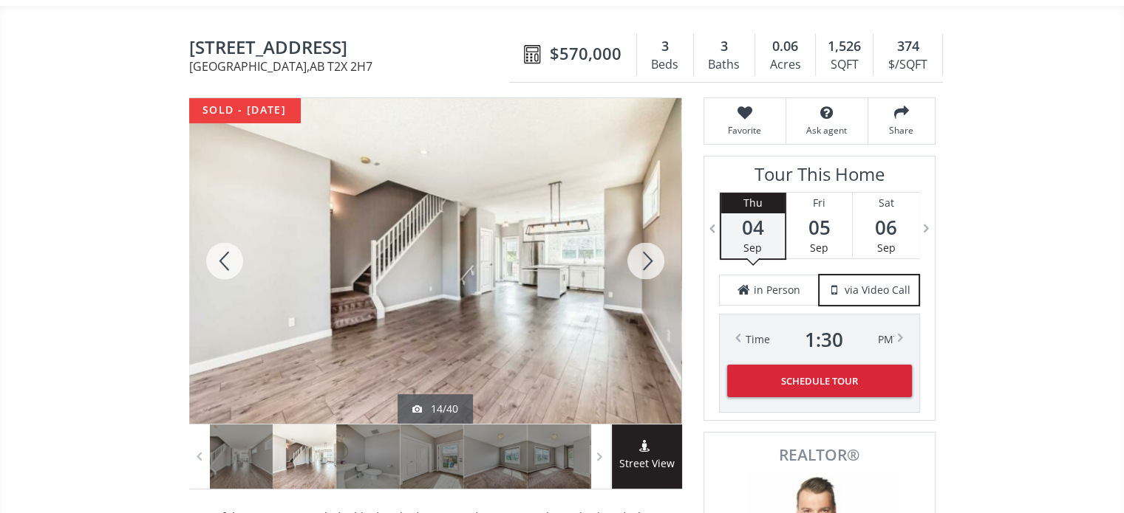
click at [642, 231] on div at bounding box center [645, 261] width 71 height 326
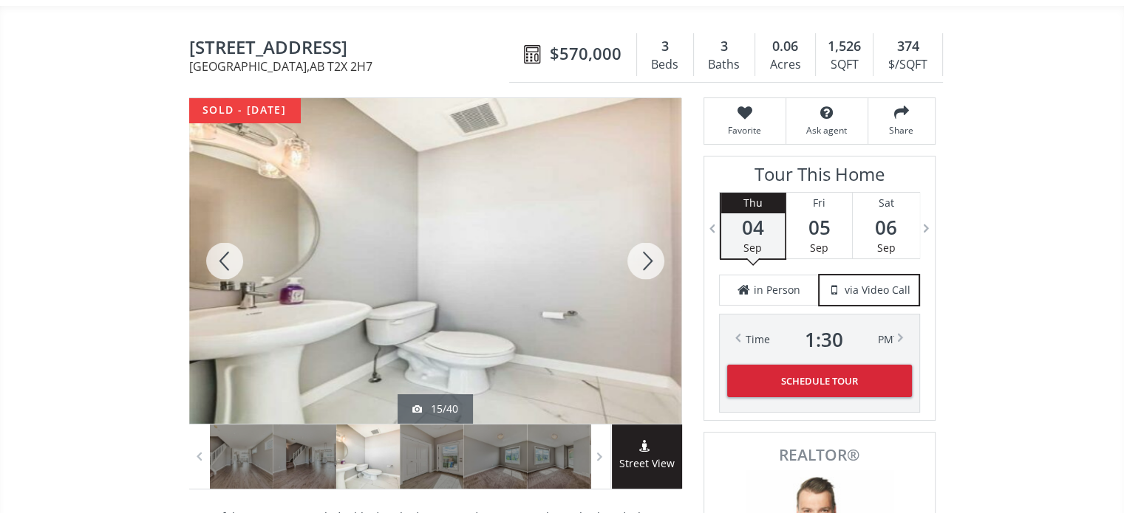
click at [642, 231] on div at bounding box center [645, 261] width 71 height 326
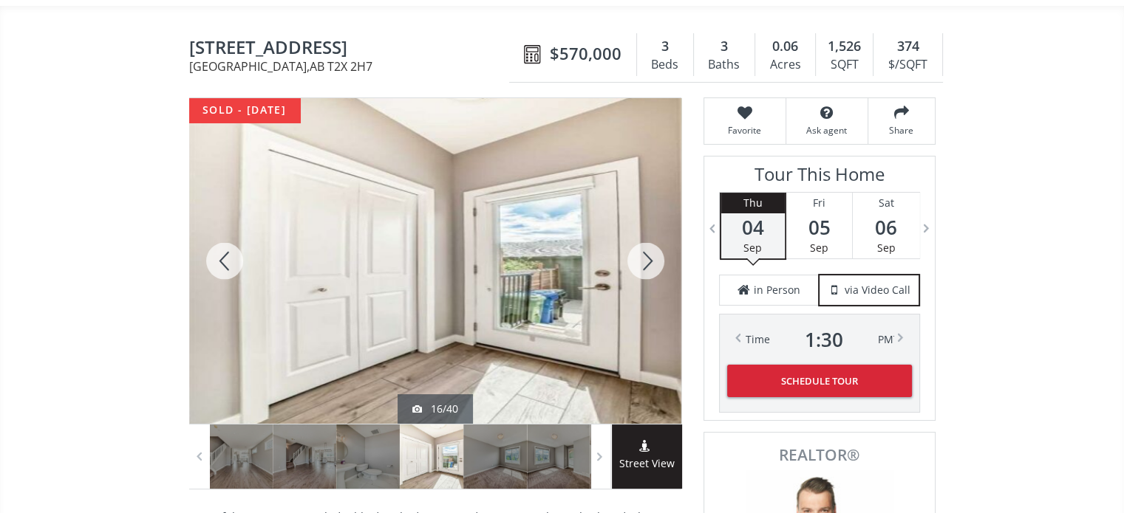
click at [642, 231] on div at bounding box center [645, 261] width 71 height 326
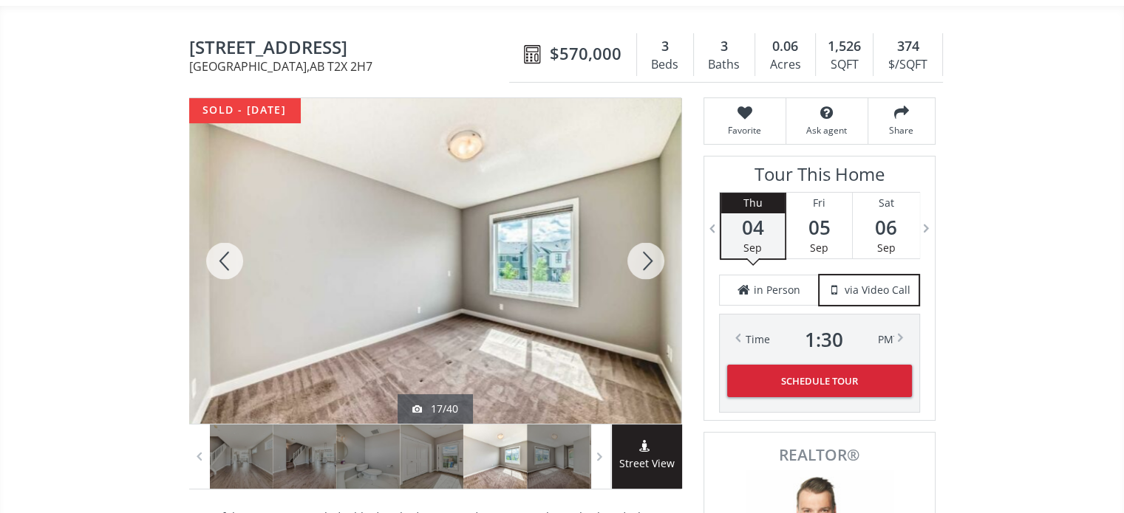
click at [642, 231] on div at bounding box center [645, 261] width 71 height 326
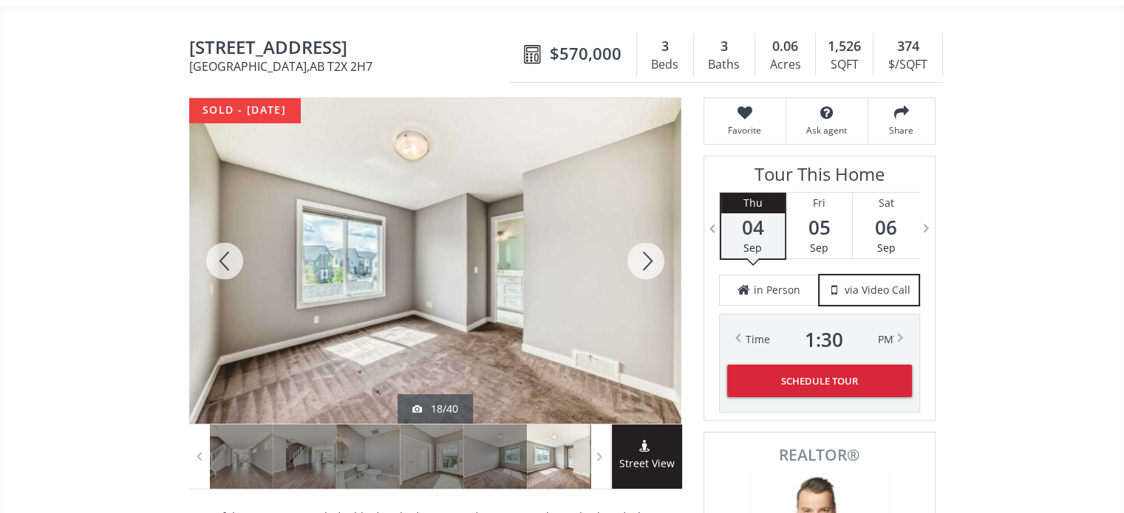
click at [642, 231] on div at bounding box center [645, 261] width 71 height 326
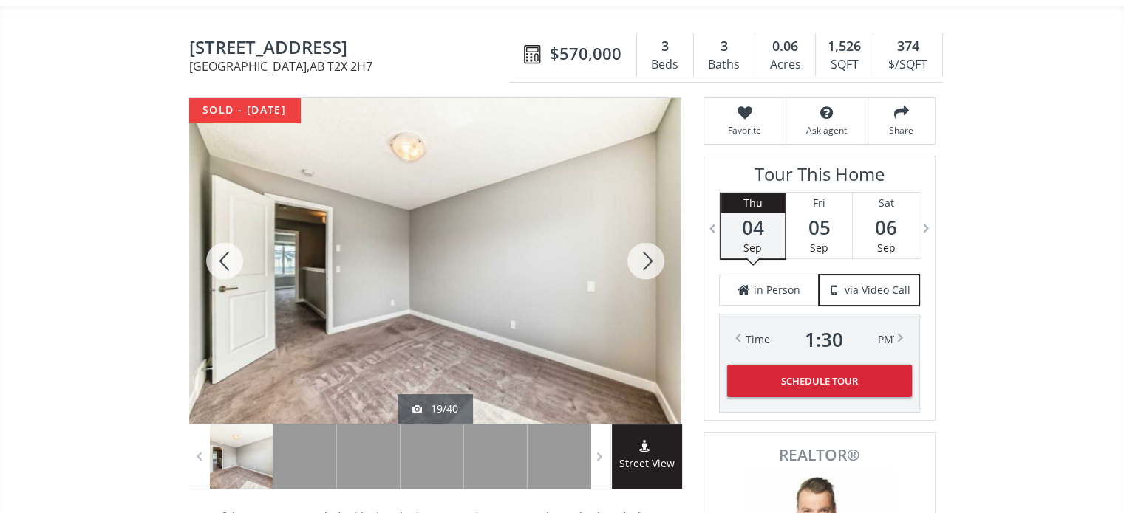
click at [642, 231] on div at bounding box center [645, 261] width 71 height 326
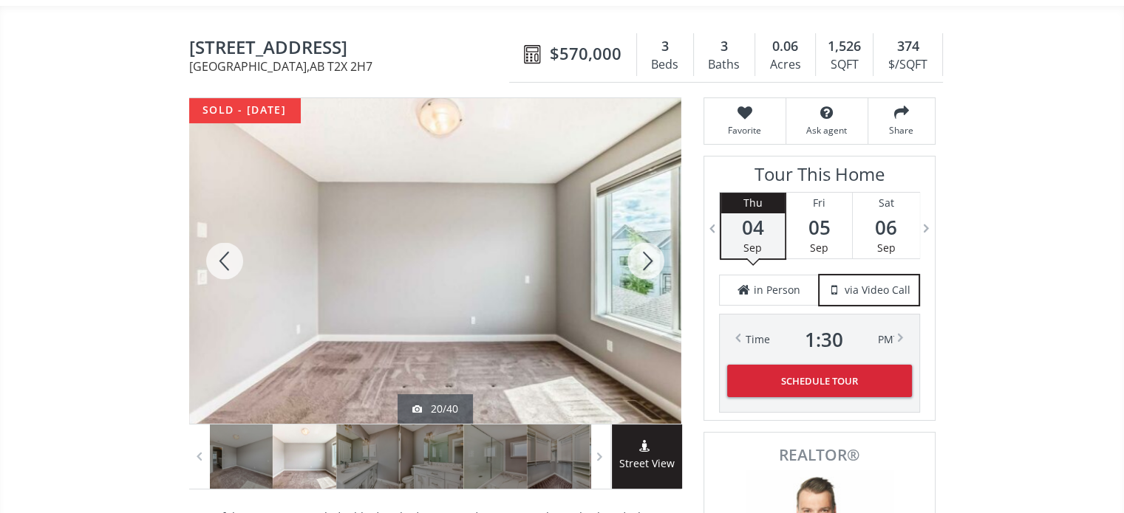
click at [642, 231] on div at bounding box center [645, 261] width 71 height 326
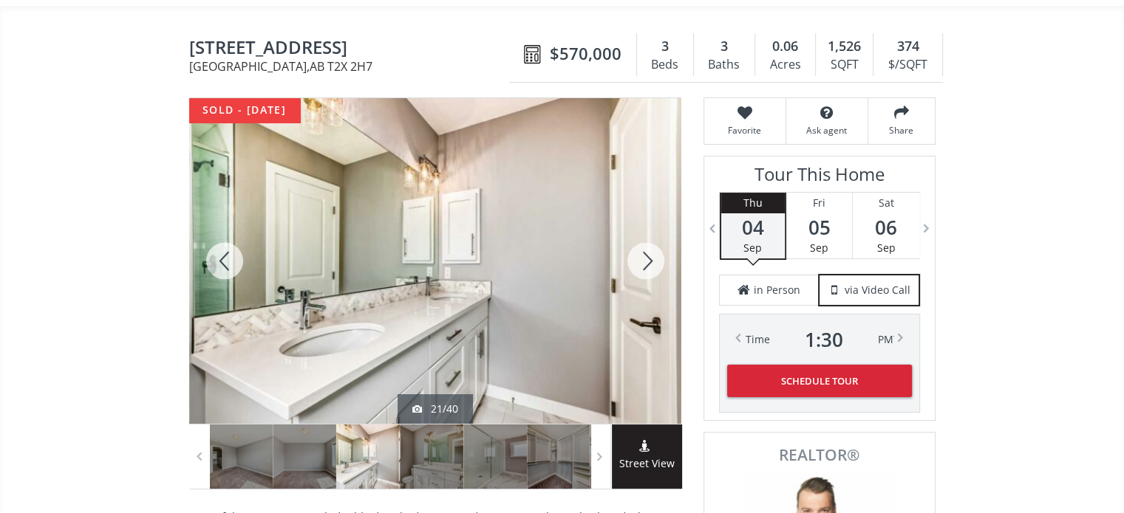
click at [222, 228] on div at bounding box center [224, 261] width 71 height 326
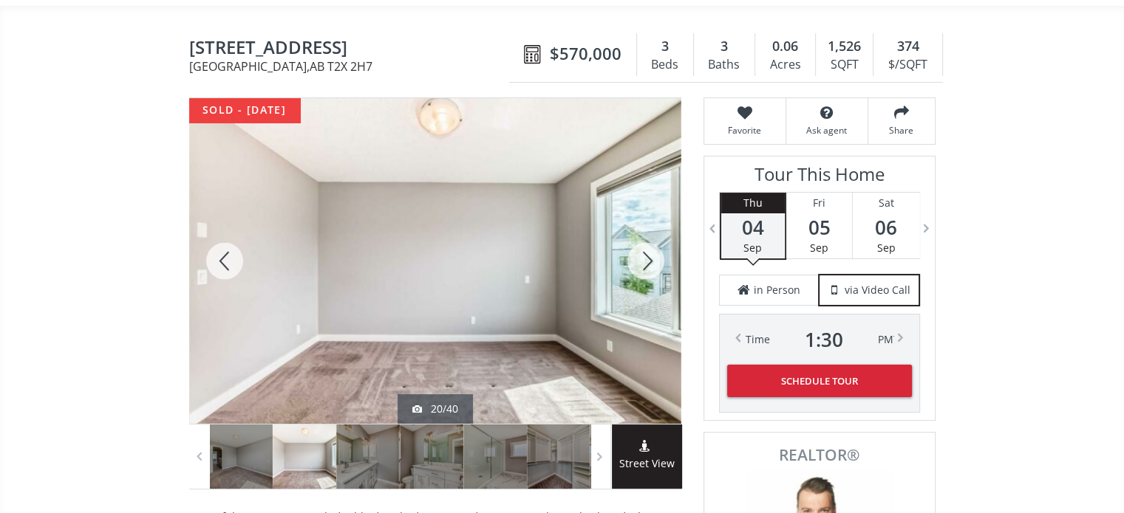
click at [649, 225] on div at bounding box center [645, 261] width 71 height 326
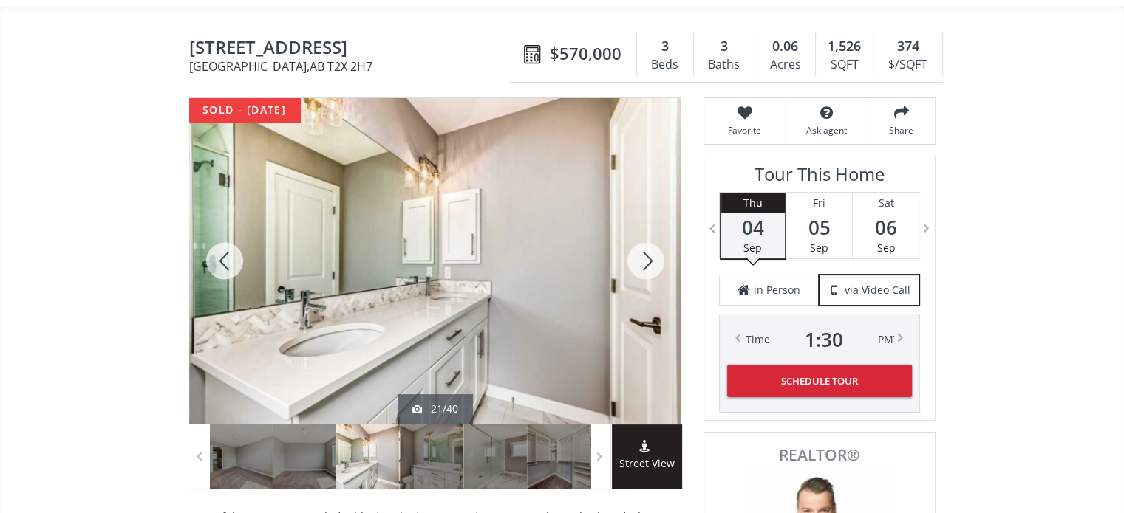
click at [649, 225] on div at bounding box center [645, 261] width 71 height 326
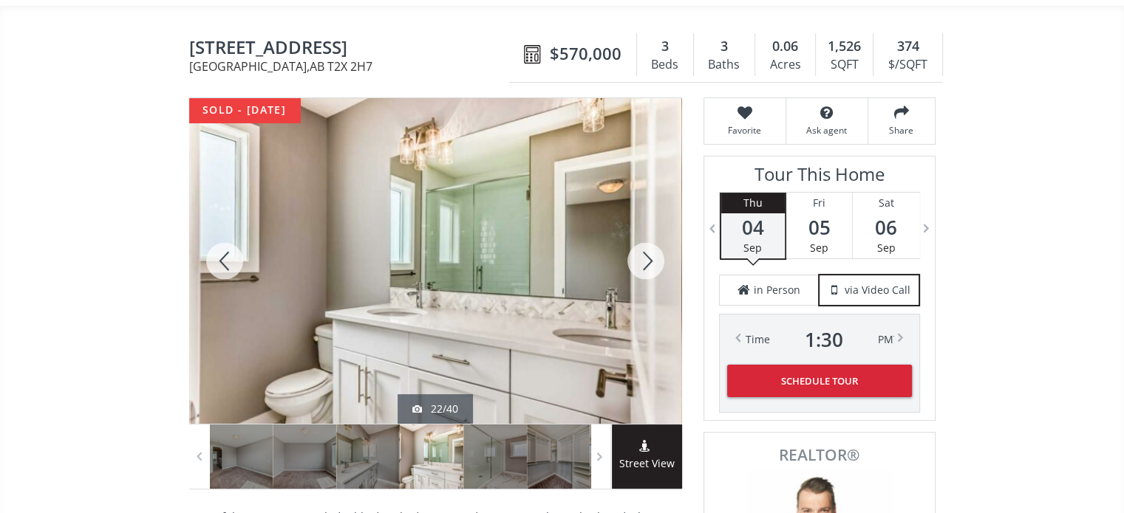
click at [649, 225] on div at bounding box center [645, 261] width 71 height 326
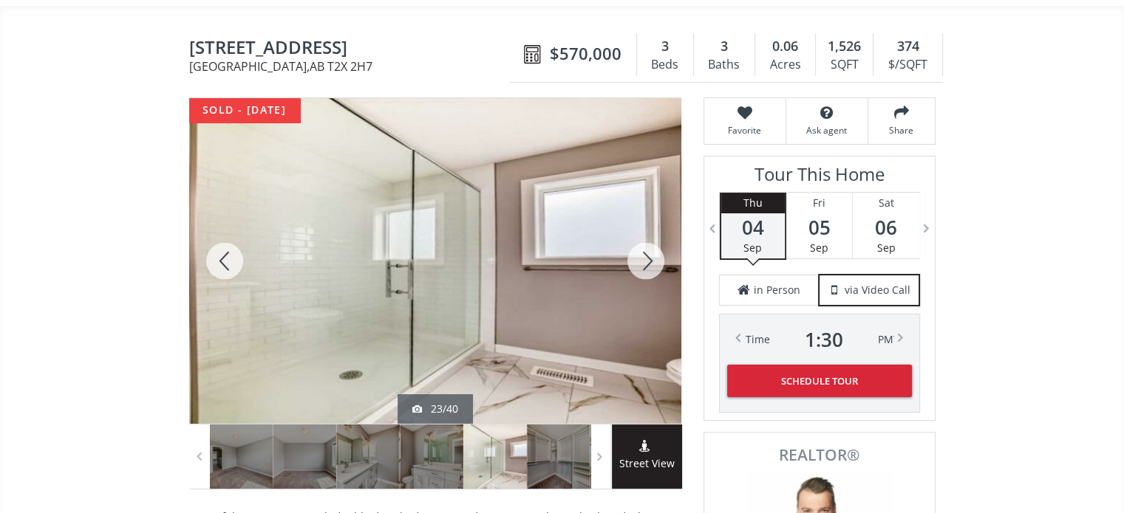
click at [649, 225] on div at bounding box center [645, 261] width 71 height 326
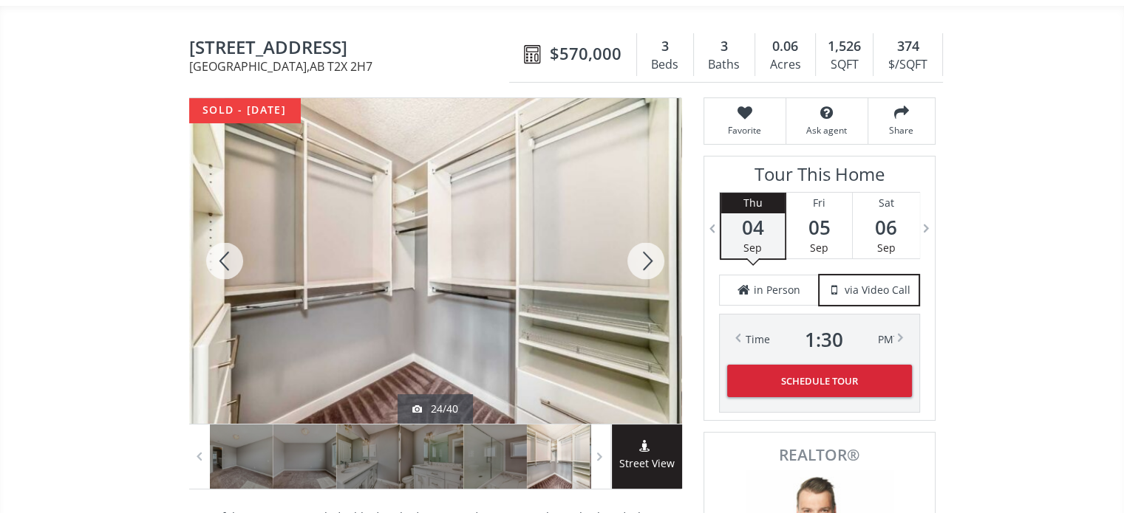
click at [638, 230] on div at bounding box center [645, 261] width 71 height 326
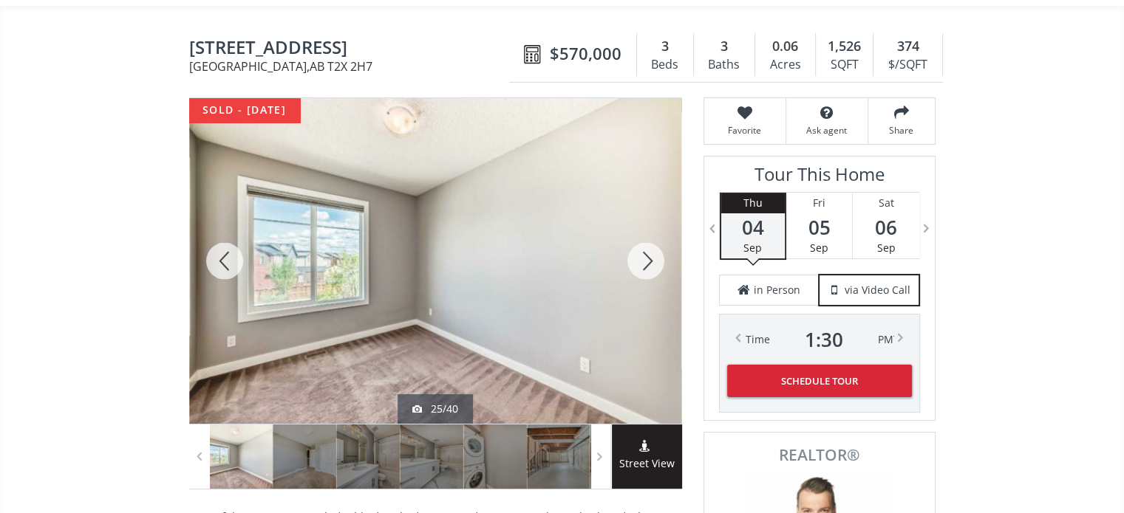
click at [638, 230] on div at bounding box center [645, 261] width 71 height 326
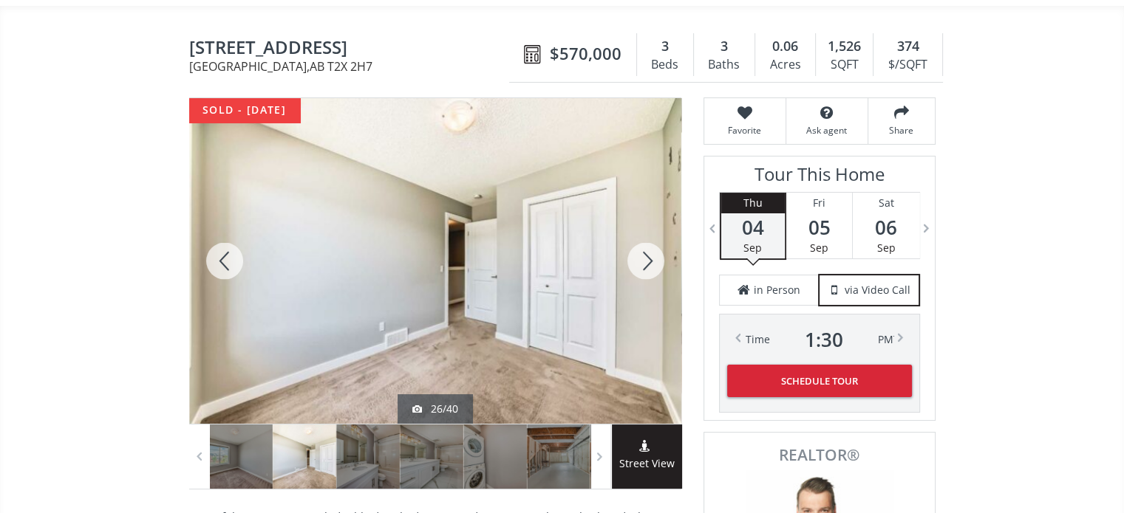
click at [638, 230] on div at bounding box center [645, 261] width 71 height 326
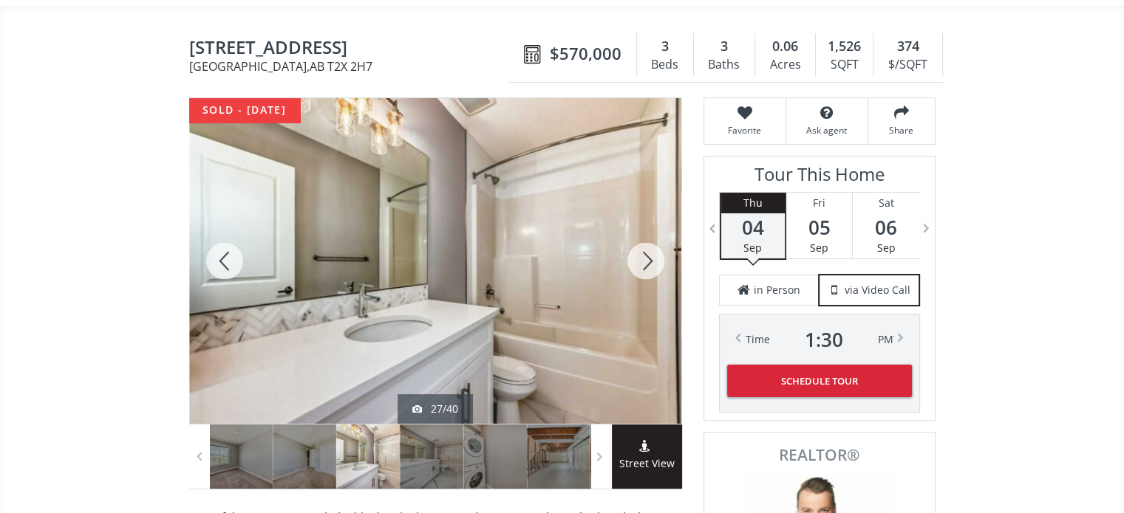
click at [638, 230] on div at bounding box center [645, 261] width 71 height 326
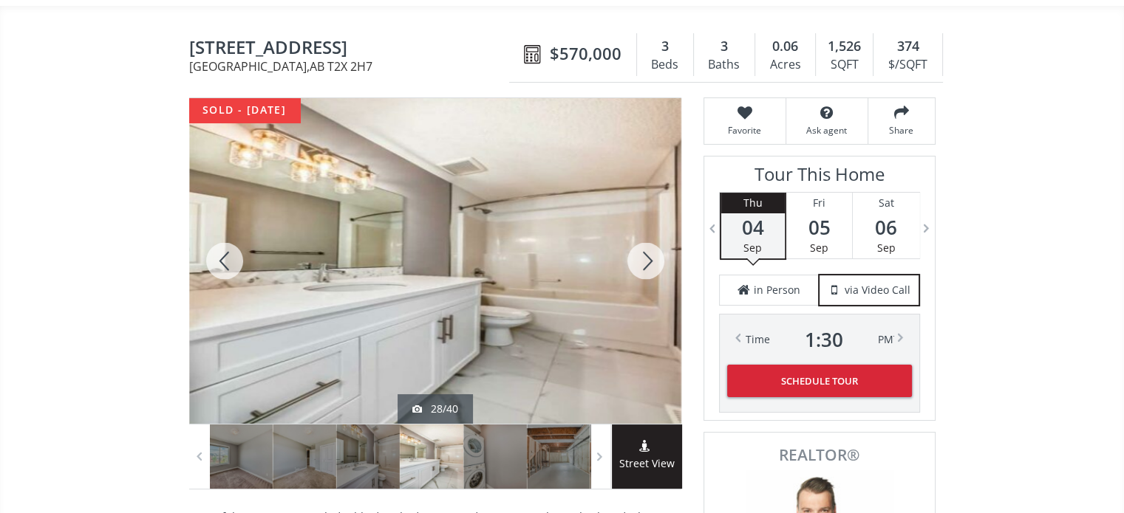
click at [638, 230] on div at bounding box center [645, 261] width 71 height 326
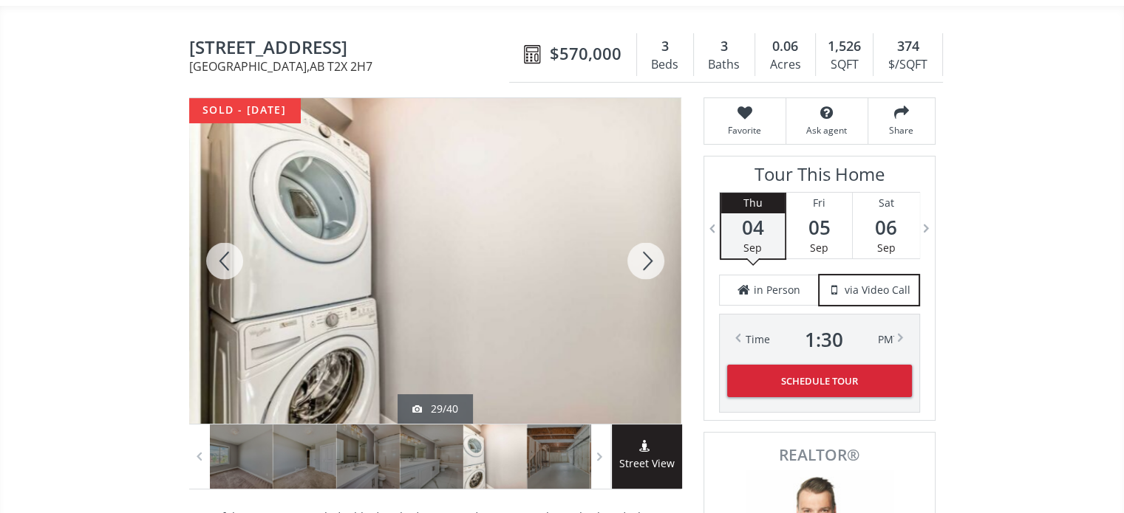
click at [638, 230] on div at bounding box center [645, 261] width 71 height 326
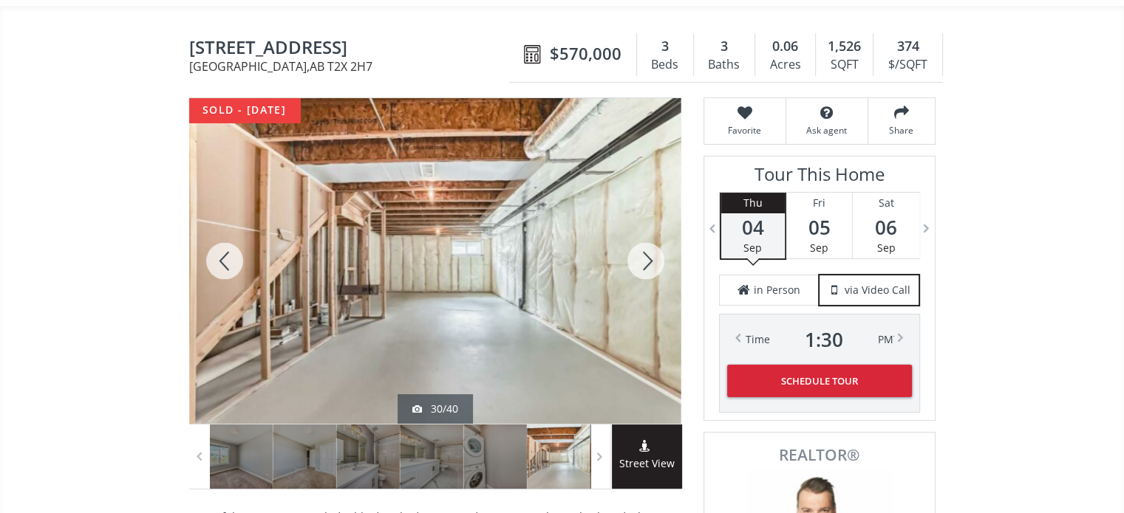
click at [641, 235] on div at bounding box center [645, 261] width 71 height 326
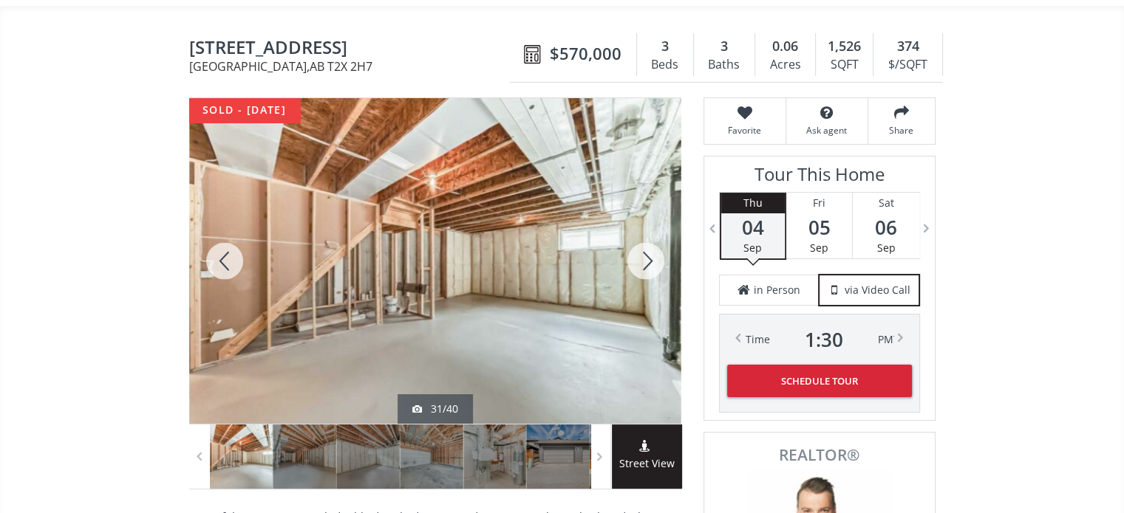
click at [641, 235] on div at bounding box center [645, 261] width 71 height 326
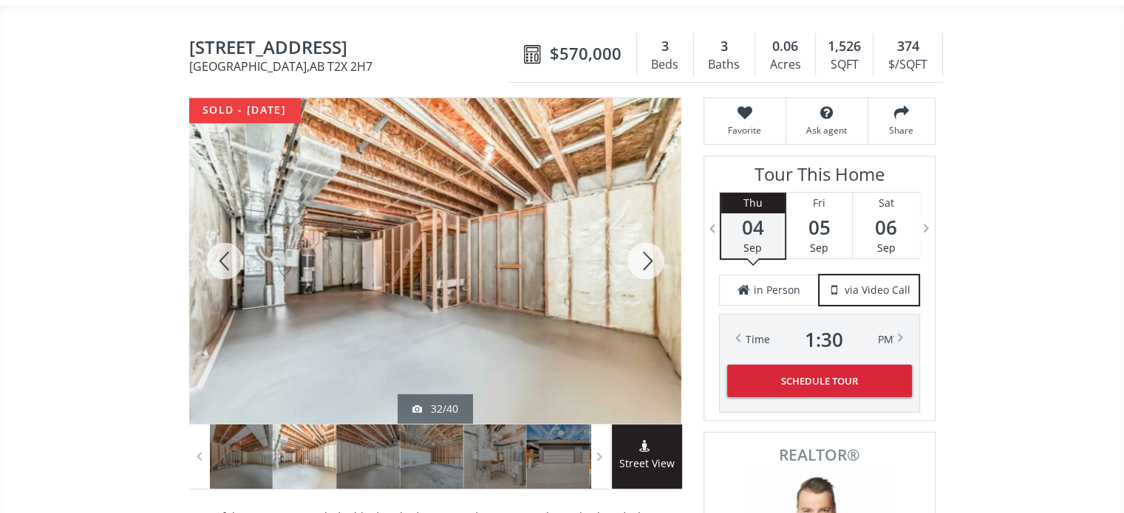
click at [641, 235] on div at bounding box center [645, 261] width 71 height 326
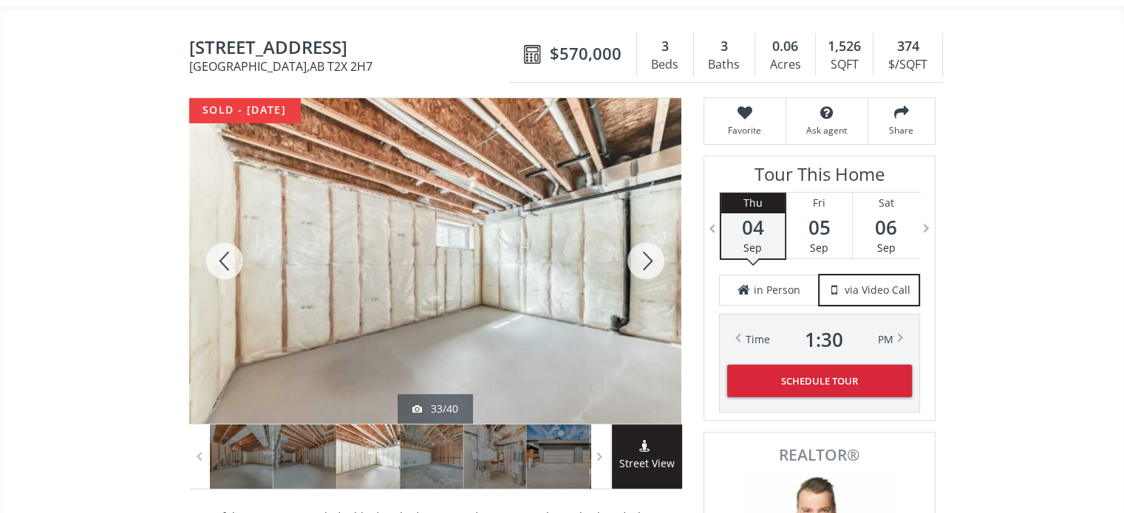
click at [641, 235] on div at bounding box center [645, 261] width 71 height 326
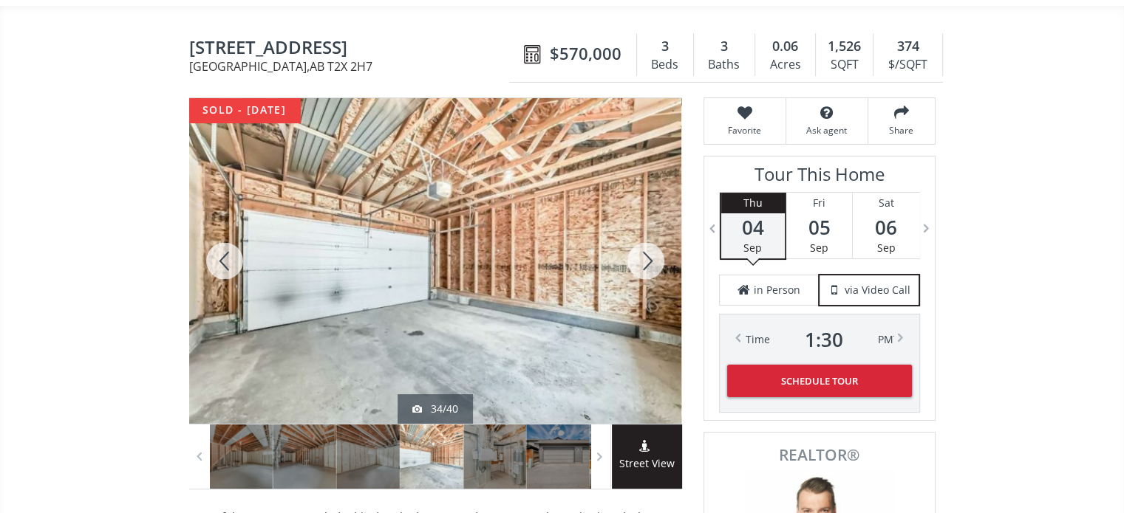
click at [641, 235] on div at bounding box center [645, 261] width 71 height 326
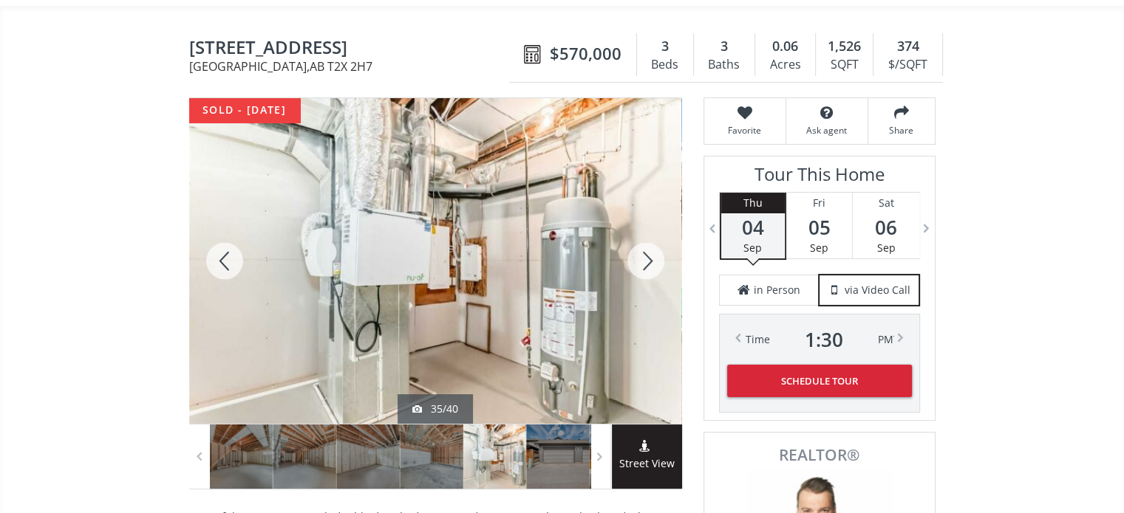
click at [229, 234] on div at bounding box center [224, 261] width 71 height 326
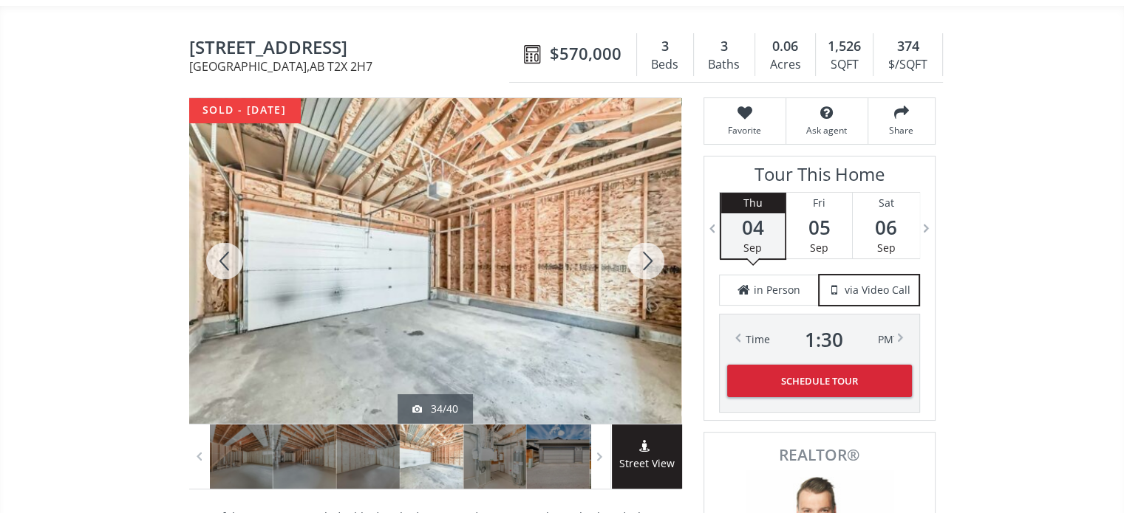
click at [229, 234] on div at bounding box center [224, 261] width 71 height 326
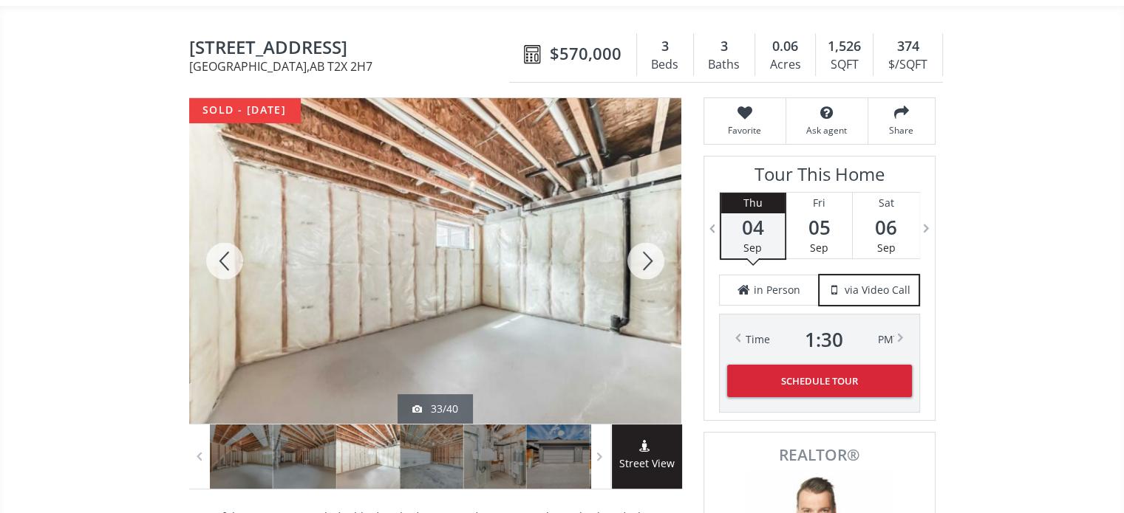
click at [225, 228] on div at bounding box center [224, 261] width 71 height 326
